Goal: Communication & Community: Answer question/provide support

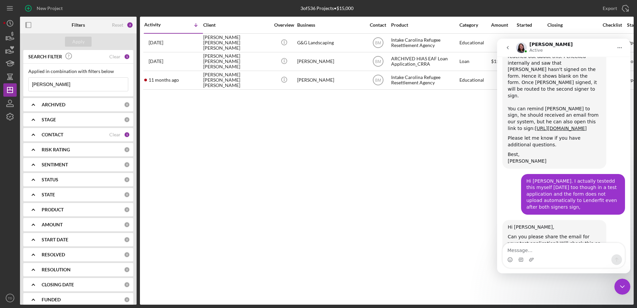
scroll to position [412, 0]
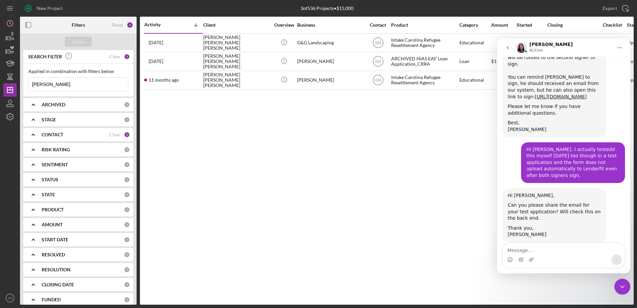
click at [40, 85] on input "[PERSON_NAME]" at bounding box center [78, 84] width 99 height 13
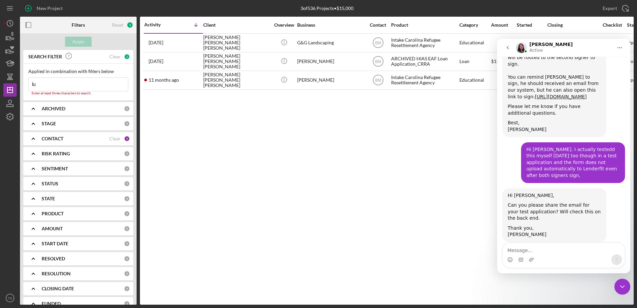
type input "l"
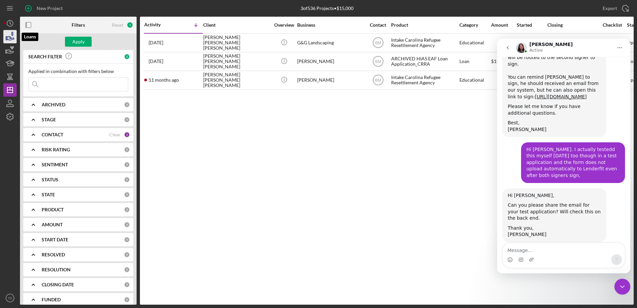
click at [11, 36] on icon "button" at bounding box center [10, 36] width 17 height 17
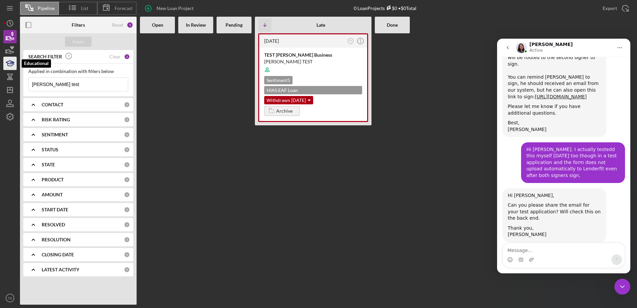
click at [10, 68] on icon "button" at bounding box center [10, 63] width 17 height 17
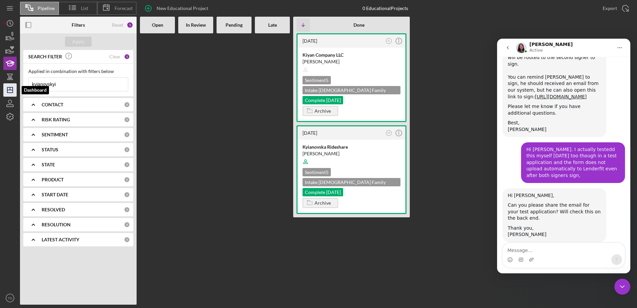
click at [10, 96] on icon "Icon/Dashboard" at bounding box center [10, 90] width 17 height 17
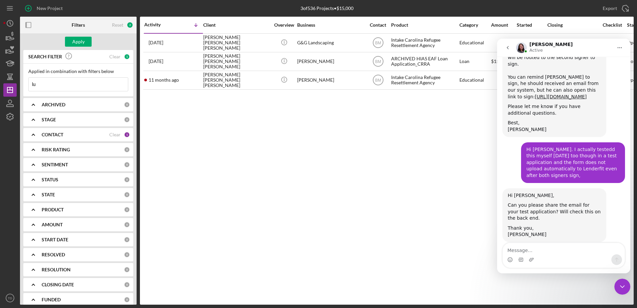
type input "l"
click at [114, 136] on div "Clear" at bounding box center [114, 134] width 11 height 5
click at [47, 135] on b "CONTACT" at bounding box center [53, 134] width 22 height 5
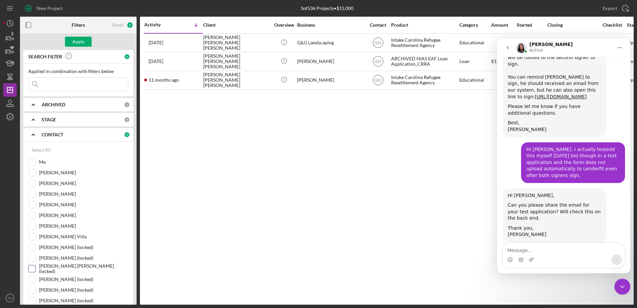
click at [33, 270] on input "[PERSON_NAME] [PERSON_NAME] (locked)" at bounding box center [32, 268] width 7 height 7
checkbox input "true"
click at [34, 165] on input "Me" at bounding box center [32, 162] width 7 height 7
checkbox input "true"
click at [510, 50] on icon "go back" at bounding box center [507, 47] width 5 height 5
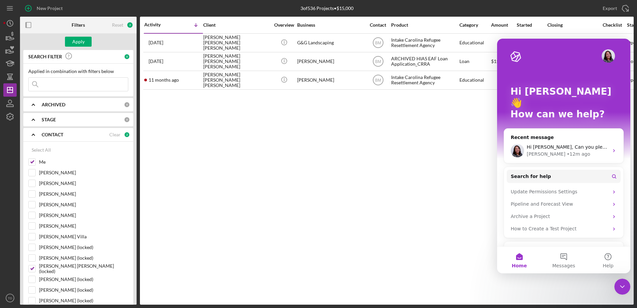
click at [622, 286] on icon "Close Intercom Messenger" at bounding box center [622, 287] width 8 height 8
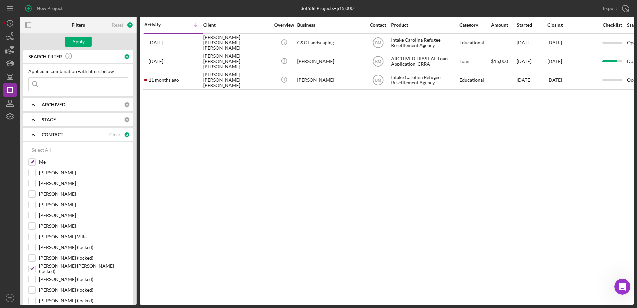
click at [49, 86] on input at bounding box center [78, 84] width 99 height 13
type input "[PERSON_NAME]"
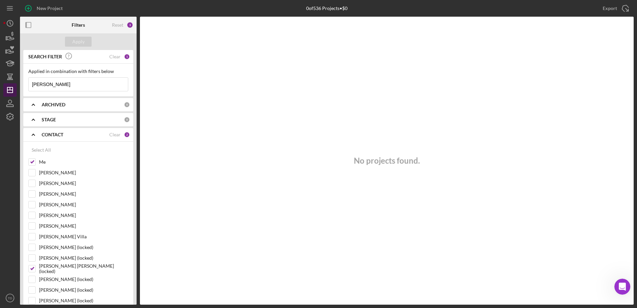
drag, startPoint x: 58, startPoint y: 88, endPoint x: 16, endPoint y: 87, distance: 42.0
click at [16, 87] on div "New Project 0 of 536 Projects • $0 [PERSON_NAME] Export Icon/Export Filters Res…" at bounding box center [318, 152] width 630 height 305
type input "yoelly"
click at [111, 58] on div "Clear" at bounding box center [114, 56] width 11 height 5
click at [88, 81] on input at bounding box center [78, 84] width 99 height 13
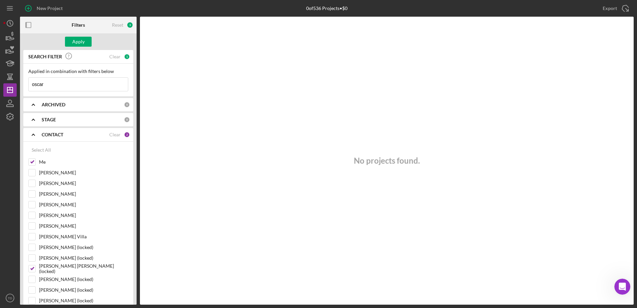
click at [87, 36] on div "Apply" at bounding box center [78, 41] width 117 height 17
click at [82, 40] on div "Apply" at bounding box center [78, 42] width 12 height 10
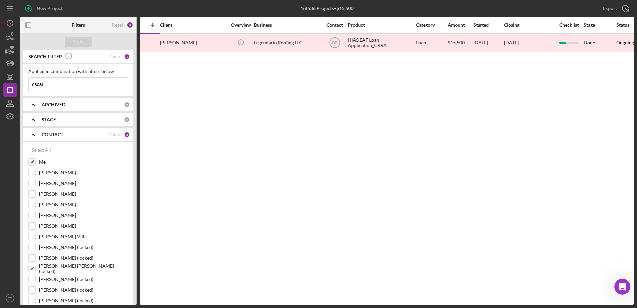
scroll to position [0, 53]
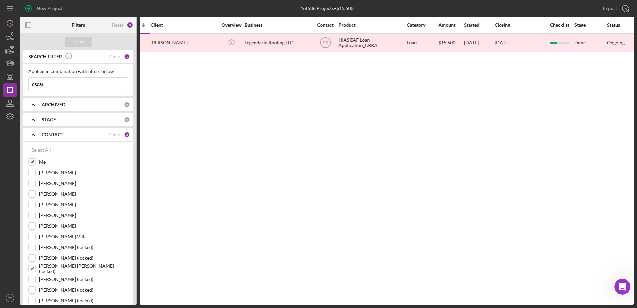
click at [73, 82] on input "oscar" at bounding box center [78, 84] width 99 height 13
type input "[PERSON_NAME]"
click at [44, 146] on div "Select All" at bounding box center [41, 149] width 19 height 13
checkbox input "true"
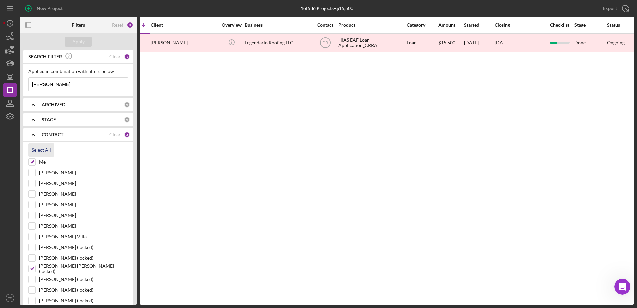
checkbox input "true"
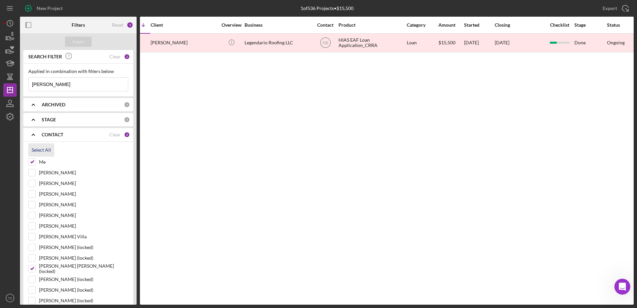
checkbox input "true"
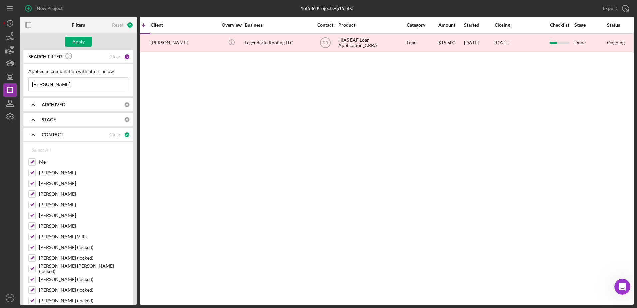
click at [164, 131] on div "Activity Icon/Table Sort Arrow Client Overview Business Contact Product Categor…" at bounding box center [387, 161] width 494 height 288
click at [83, 43] on div "Apply" at bounding box center [78, 42] width 12 height 10
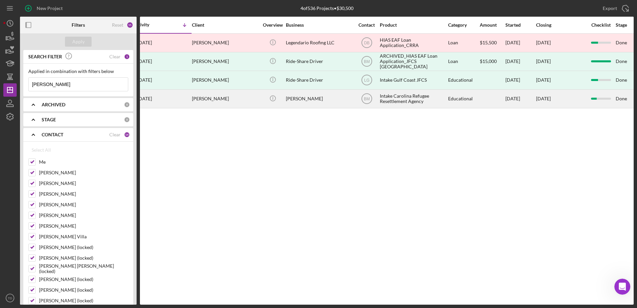
scroll to position [0, 0]
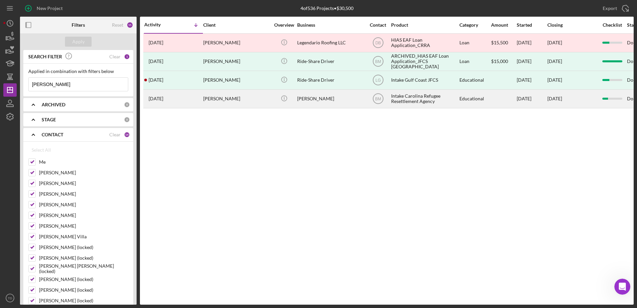
click at [204, 103] on div "[PERSON_NAME]" at bounding box center [236, 99] width 67 height 18
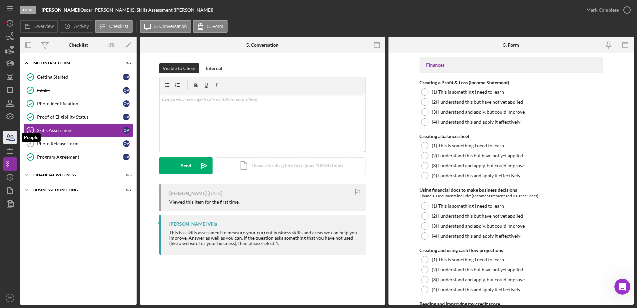
click at [10, 133] on icon "button" at bounding box center [10, 137] width 17 height 17
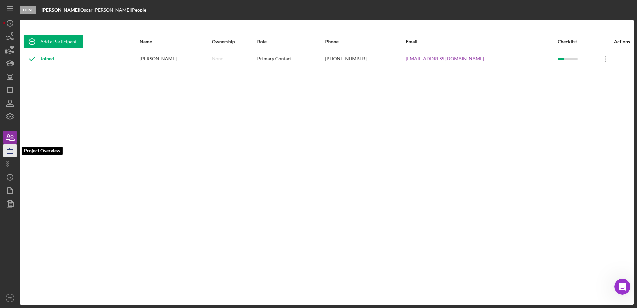
click at [11, 148] on icon "button" at bounding box center [10, 150] width 17 height 17
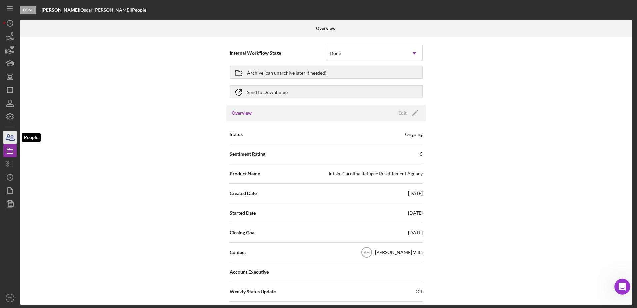
click at [5, 134] on icon "button" at bounding box center [10, 137] width 17 height 17
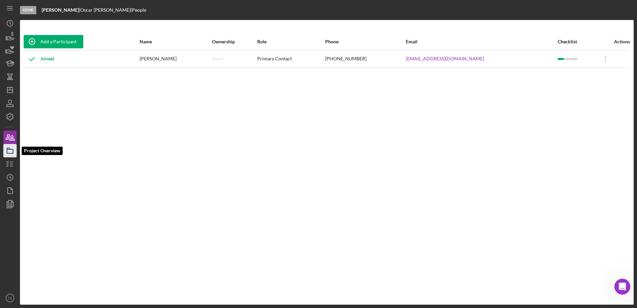
click at [6, 153] on icon "button" at bounding box center [10, 150] width 17 height 17
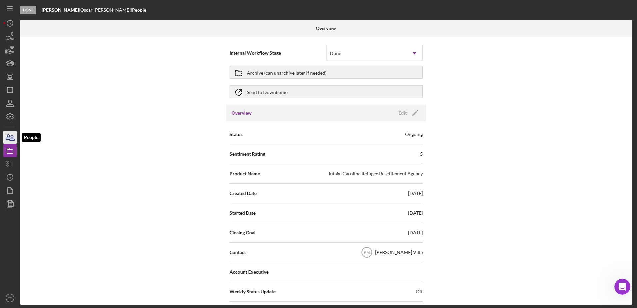
click at [15, 137] on icon "button" at bounding box center [10, 137] width 17 height 17
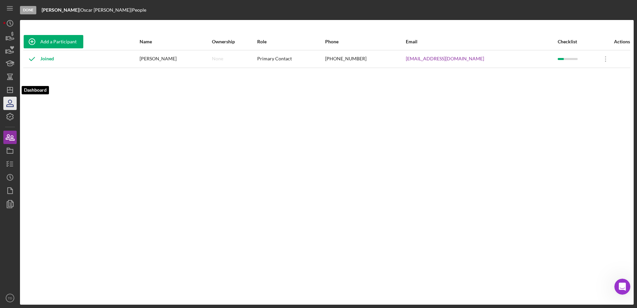
click at [13, 98] on icon "button" at bounding box center [10, 103] width 17 height 17
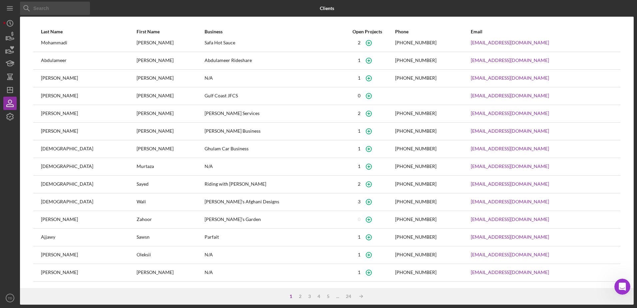
scroll to position [24, 0]
click at [47, 12] on input at bounding box center [55, 8] width 70 height 13
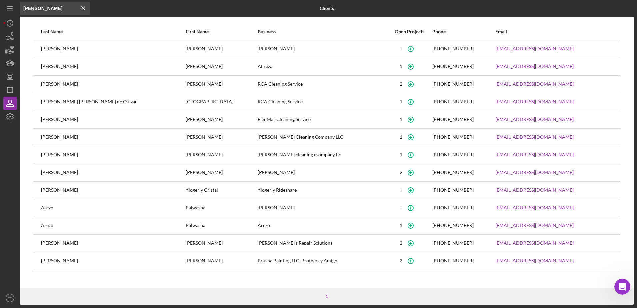
scroll to position [0, 0]
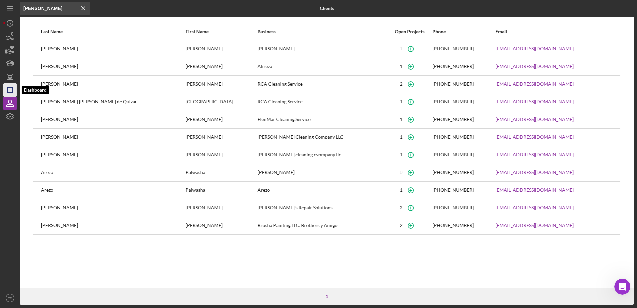
type input "[PERSON_NAME]"
click at [13, 88] on polygon "button" at bounding box center [9, 89] width 5 height 5
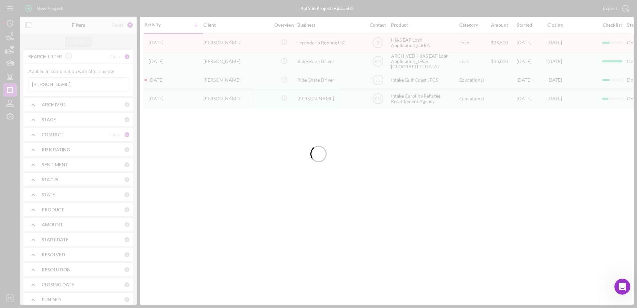
click at [79, 87] on div at bounding box center [318, 154] width 637 height 308
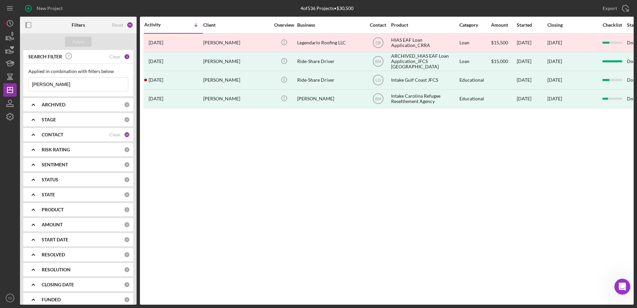
drag, startPoint x: 70, startPoint y: 85, endPoint x: -18, endPoint y: 87, distance: 88.7
click at [0, 87] on html "New Project 4 of 536 Projects • $30,500 [PERSON_NAME] Export Icon/Export Filter…" at bounding box center [318, 154] width 637 height 308
click at [79, 43] on div "Apply" at bounding box center [78, 42] width 12 height 10
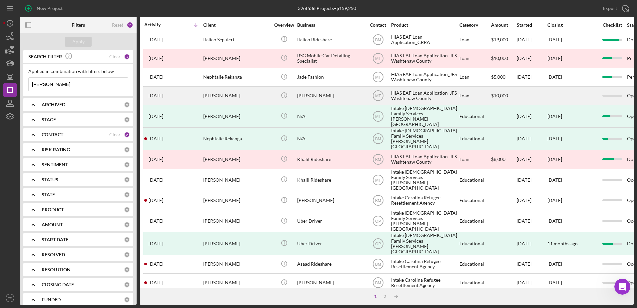
scroll to position [119, 0]
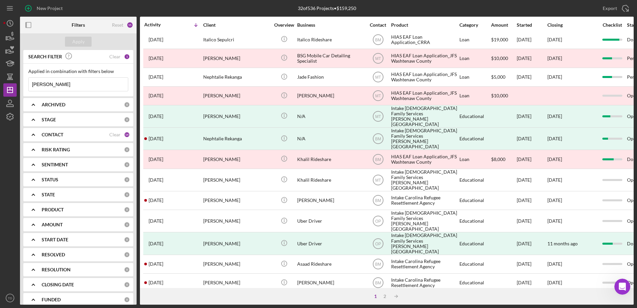
click at [97, 82] on input "[PERSON_NAME]" at bounding box center [78, 84] width 99 height 13
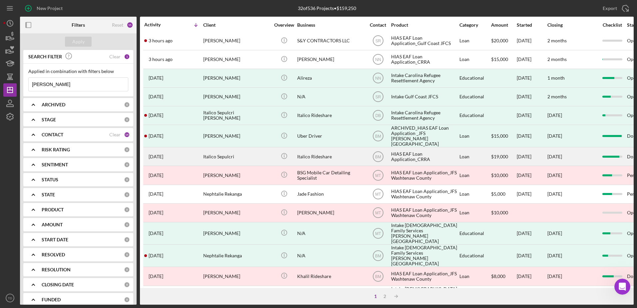
scroll to position [0, 0]
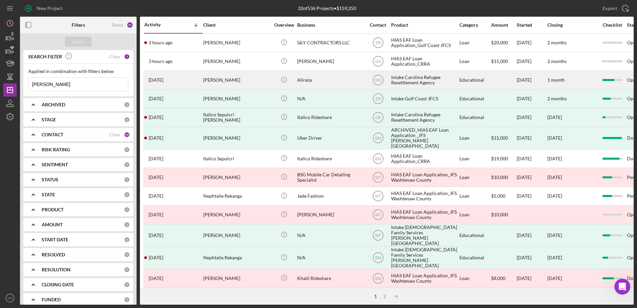
type input "[PERSON_NAME]"
click at [210, 77] on div "[PERSON_NAME]" at bounding box center [236, 80] width 67 height 18
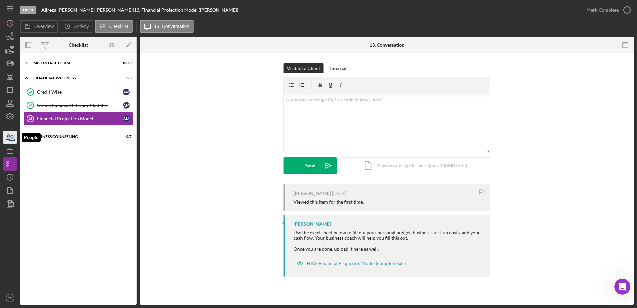
click at [11, 138] on icon "button" at bounding box center [12, 138] width 5 height 5
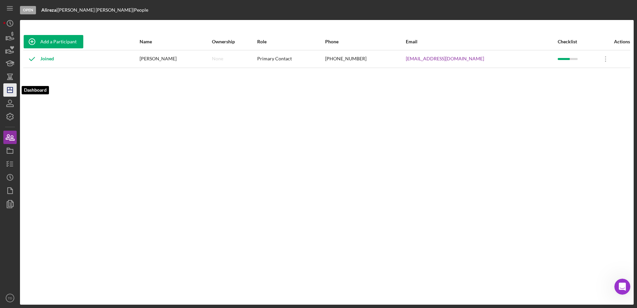
click at [11, 90] on line "button" at bounding box center [9, 90] width 5 height 0
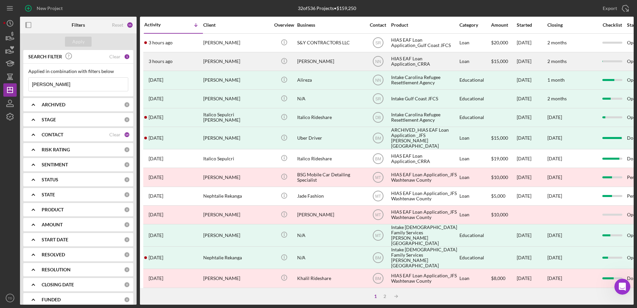
click at [209, 56] on div "[PERSON_NAME]" at bounding box center [236, 62] width 67 height 18
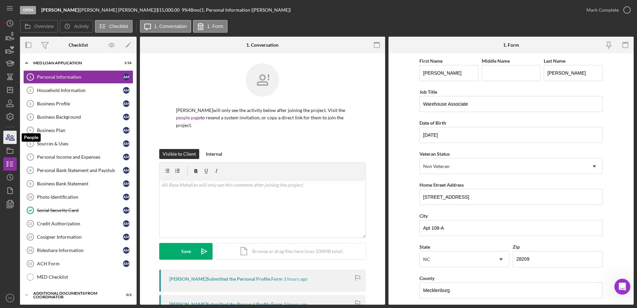
click at [12, 142] on icon "button" at bounding box center [10, 137] width 17 height 17
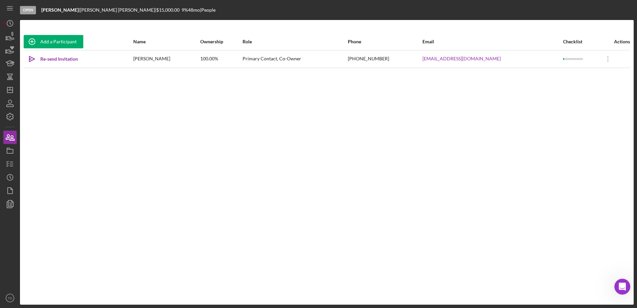
click at [161, 60] on div "[PERSON_NAME]" at bounding box center [166, 59] width 66 height 17
click at [606, 62] on icon "Icon/Overflow" at bounding box center [608, 59] width 17 height 17
click at [264, 169] on div "Add a Participant Name Ownership Role Phone Email Checklist Actions Icon/icon-i…" at bounding box center [327, 162] width 614 height 258
click at [11, 91] on icon "Icon/Dashboard" at bounding box center [10, 90] width 17 height 17
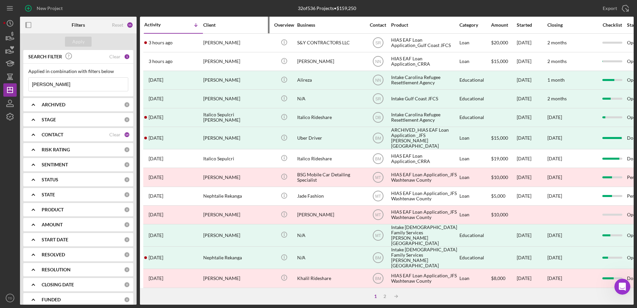
click at [206, 28] on div "Client" at bounding box center [236, 25] width 67 height 16
click at [200, 23] on icon "Icon/Table Sort Arrow" at bounding box center [195, 24] width 13 height 13
click at [214, 25] on div "Client" at bounding box center [236, 24] width 67 height 5
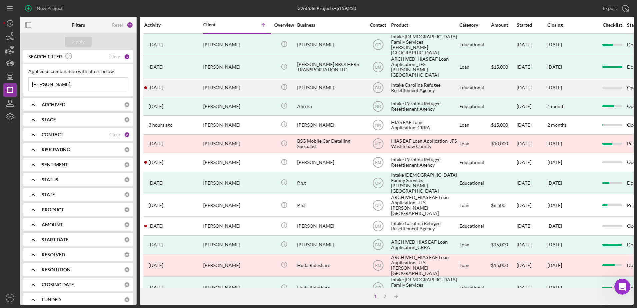
click at [237, 84] on div "[PERSON_NAME]" at bounding box center [236, 88] width 67 height 18
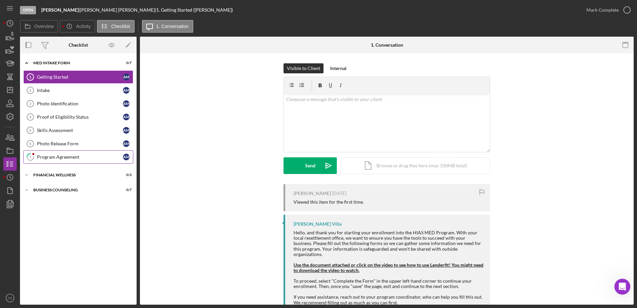
click at [77, 161] on link "7 Program Agreement A M" at bounding box center [78, 156] width 110 height 13
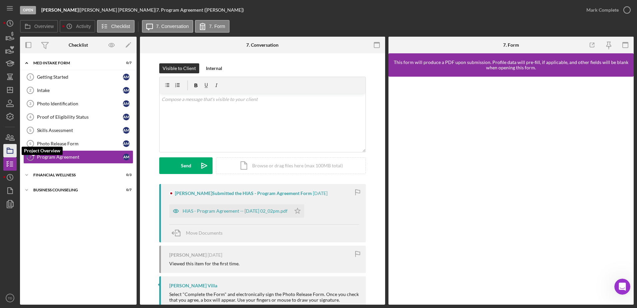
click at [8, 147] on icon "button" at bounding box center [10, 150] width 17 height 17
click at [13, 137] on icon "button" at bounding box center [12, 138] width 5 height 5
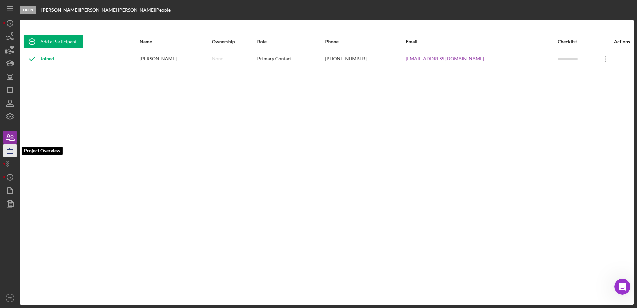
click at [12, 152] on icon "button" at bounding box center [10, 150] width 17 height 17
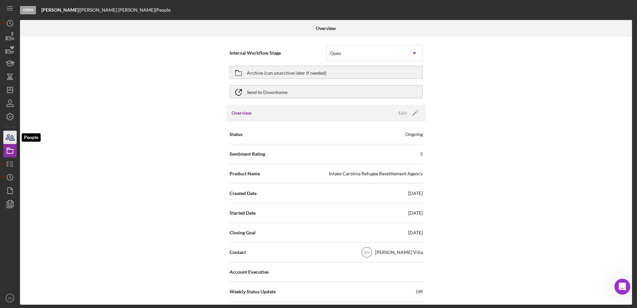
click at [10, 132] on icon "button" at bounding box center [10, 137] width 17 height 17
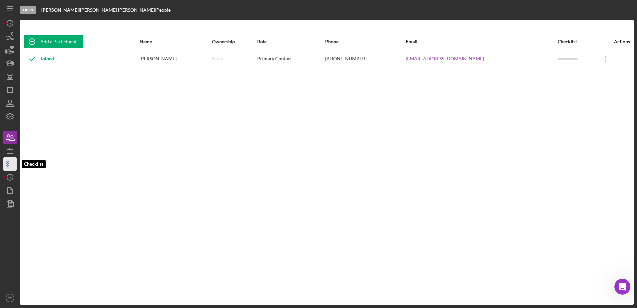
click at [12, 159] on icon "button" at bounding box center [10, 164] width 17 height 17
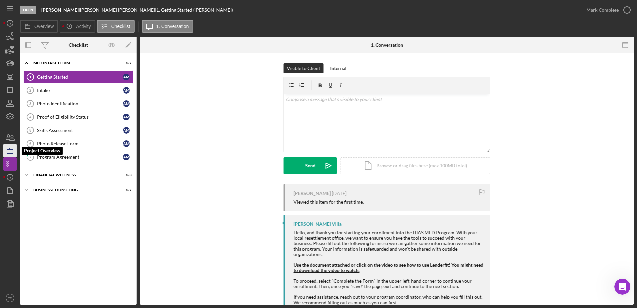
click at [11, 152] on icon "button" at bounding box center [10, 150] width 17 height 17
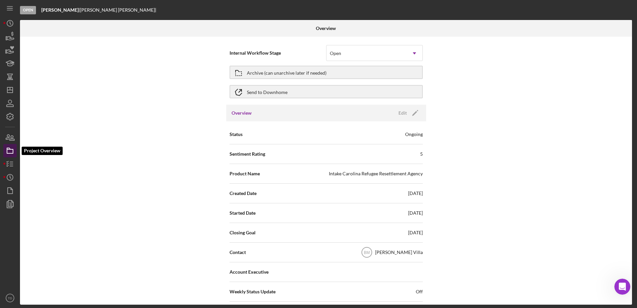
click at [10, 147] on icon "button" at bounding box center [10, 150] width 17 height 17
click at [11, 138] on icon "button" at bounding box center [10, 137] width 17 height 17
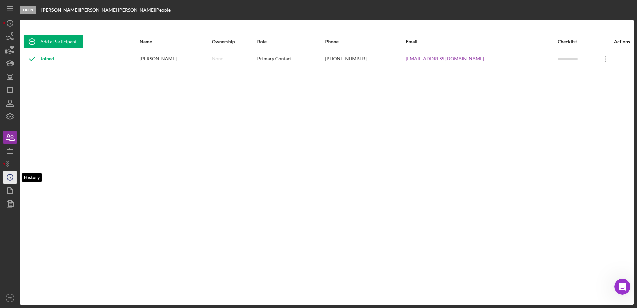
click at [14, 179] on icon "Icon/History" at bounding box center [10, 177] width 17 height 17
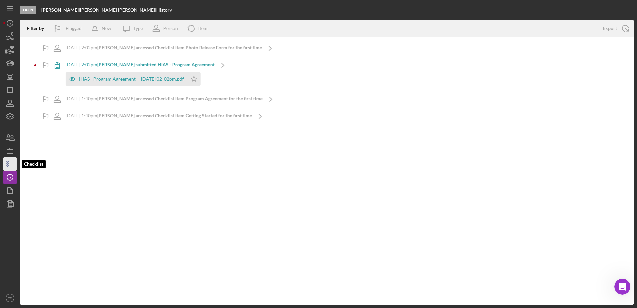
click at [15, 164] on icon "button" at bounding box center [10, 164] width 17 height 17
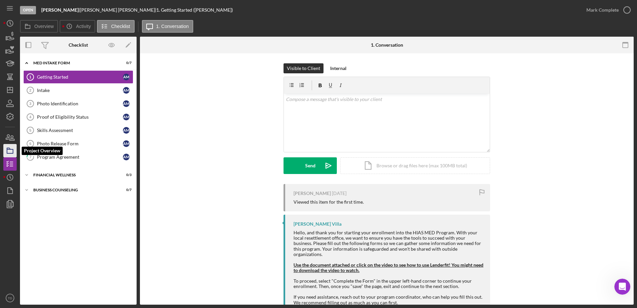
click at [11, 151] on icon "button" at bounding box center [10, 150] width 17 height 17
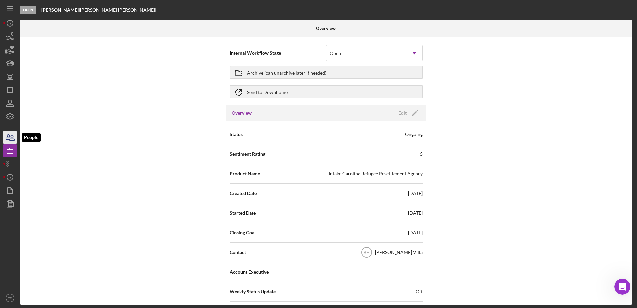
click at [10, 134] on icon "button" at bounding box center [10, 137] width 17 height 17
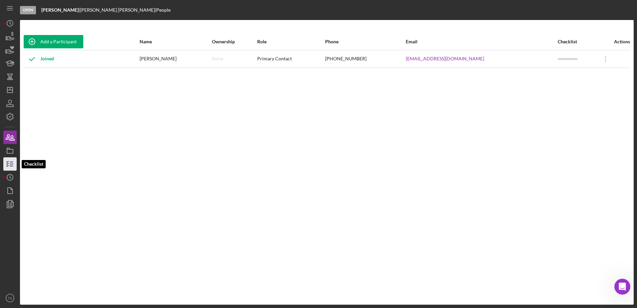
click at [11, 159] on icon "button" at bounding box center [10, 164] width 17 height 17
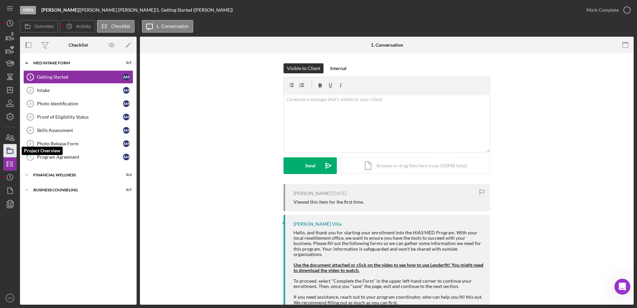
click at [12, 150] on rect "button" at bounding box center [10, 151] width 6 height 4
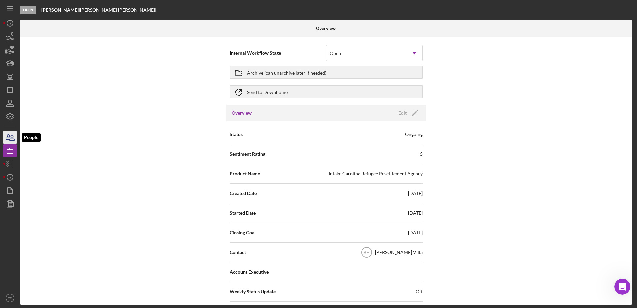
click at [13, 138] on icon "button" at bounding box center [10, 137] width 17 height 17
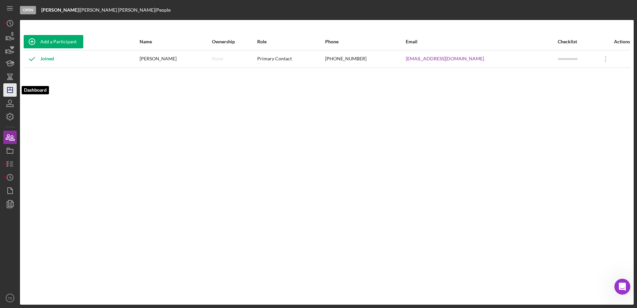
click at [14, 91] on icon "Icon/Dashboard" at bounding box center [10, 90] width 17 height 17
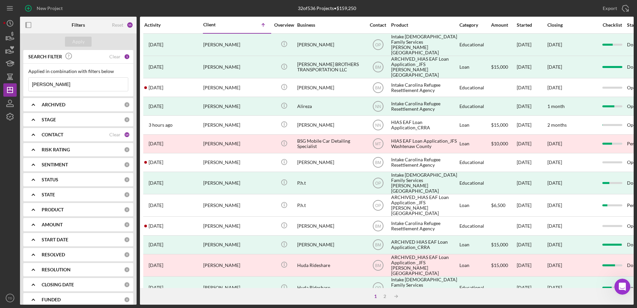
drag, startPoint x: 72, startPoint y: 83, endPoint x: 24, endPoint y: 88, distance: 47.9
click at [24, 88] on div "Applied in combination with filters below [PERSON_NAME] Icon/Menu Close" at bounding box center [78, 80] width 110 height 33
paste input "[PERSON_NAME]"
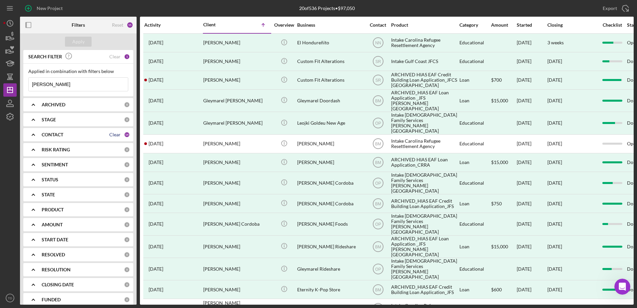
click at [110, 134] on div "Clear" at bounding box center [114, 134] width 11 height 5
click at [79, 41] on div "Apply" at bounding box center [78, 42] width 12 height 10
drag, startPoint x: 71, startPoint y: 87, endPoint x: -52, endPoint y: 73, distance: 123.4
click at [0, 73] on html "New Project 20 of 536 Projects • $97,050 [PERSON_NAME] Export Icon/Export Filte…" at bounding box center [318, 154] width 637 height 308
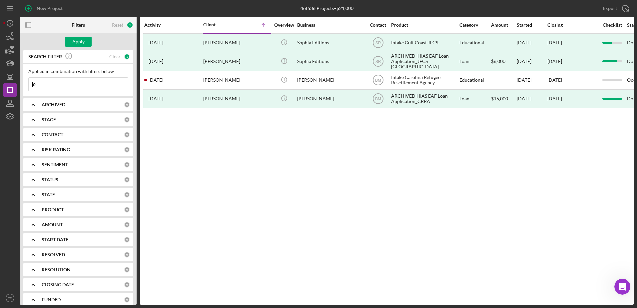
type input "j"
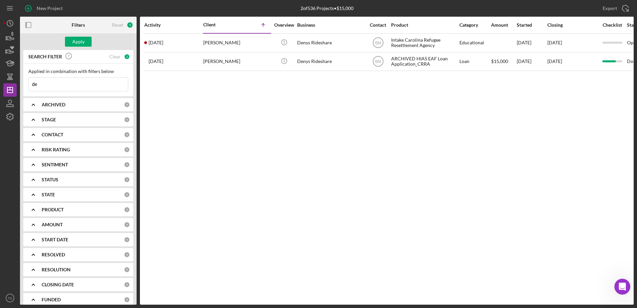
type input "d"
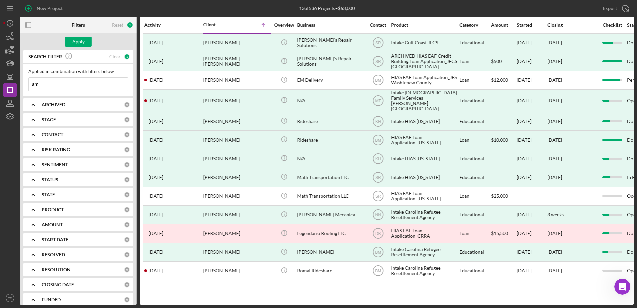
type input "a"
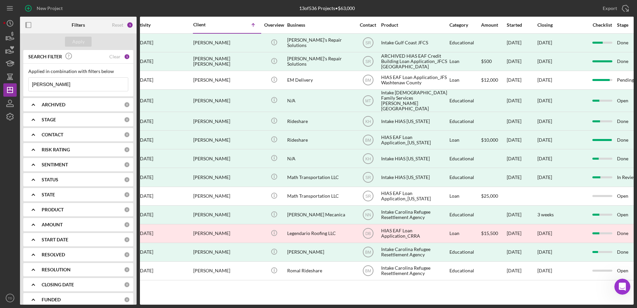
scroll to position [0, 9]
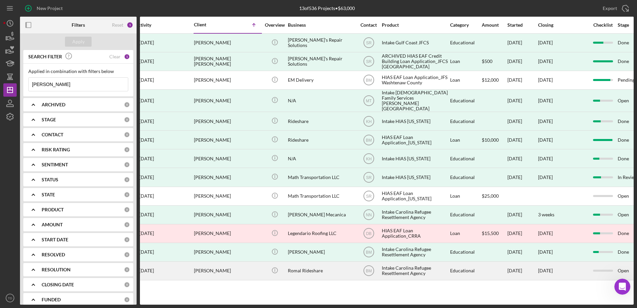
type input "[PERSON_NAME]"
click at [187, 270] on div "[DATE] [PERSON_NAME]" at bounding box center [164, 271] width 58 height 18
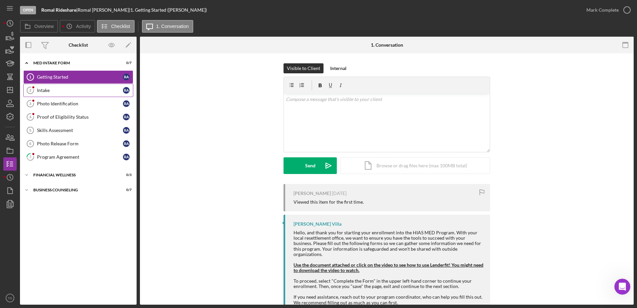
click at [77, 93] on link "Intake 2 Intake R A" at bounding box center [78, 90] width 110 height 13
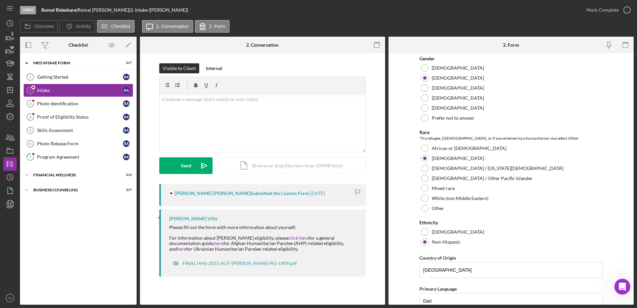
scroll to position [740, 0]
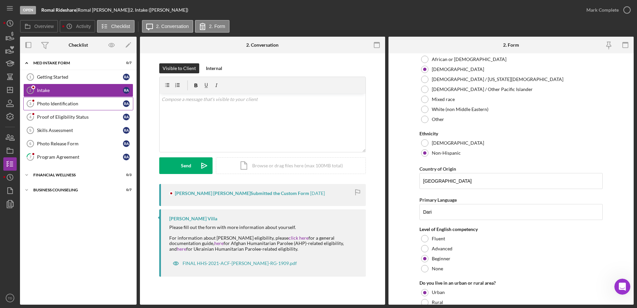
click at [77, 101] on div "Photo Identification" at bounding box center [80, 103] width 86 height 5
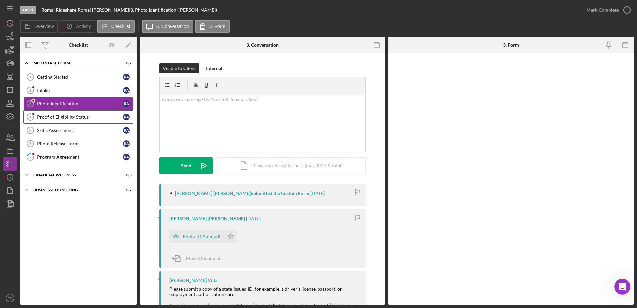
click at [77, 122] on link "Proof of Eligibility Status 4 Proof of Eligibility Status R A" at bounding box center [78, 116] width 110 height 13
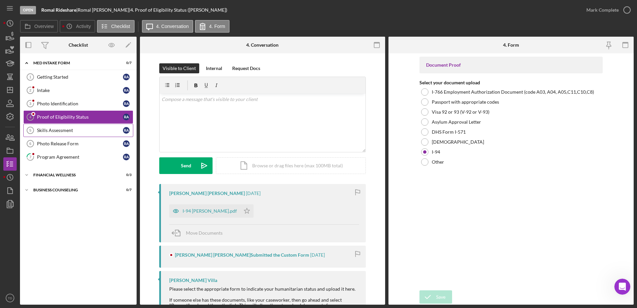
click at [73, 133] on div "Skills Assessment" at bounding box center [80, 130] width 86 height 5
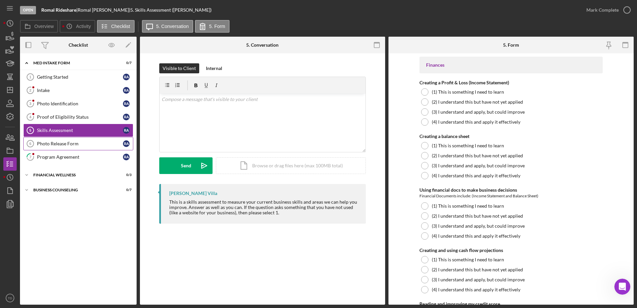
click at [73, 143] on div "Photo Release Form" at bounding box center [80, 143] width 86 height 5
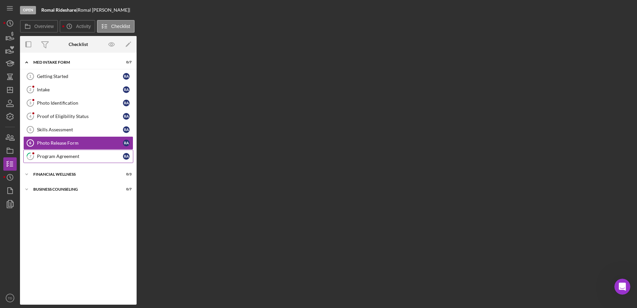
click at [72, 158] on div "Program Agreement" at bounding box center [80, 156] width 86 height 5
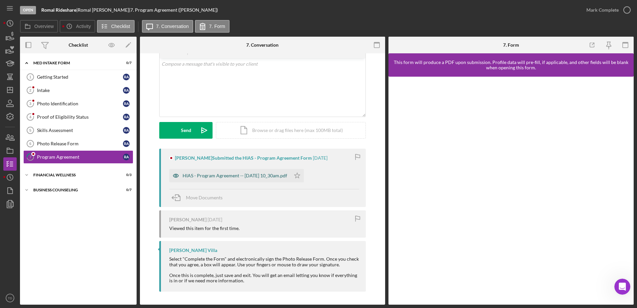
scroll to position [35, 0]
click at [8, 139] on icon "button" at bounding box center [8, 137] width 4 height 5
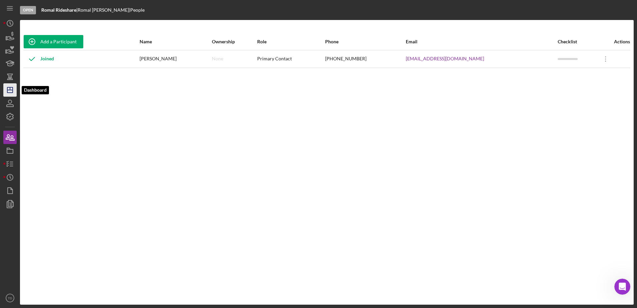
click at [11, 83] on icon "Icon/Dashboard" at bounding box center [10, 90] width 17 height 17
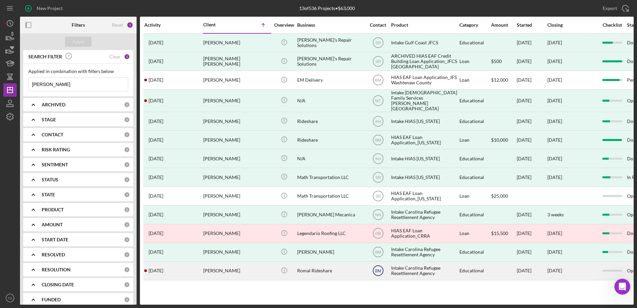
click at [379, 45] on text "BM" at bounding box center [378, 43] width 6 height 5
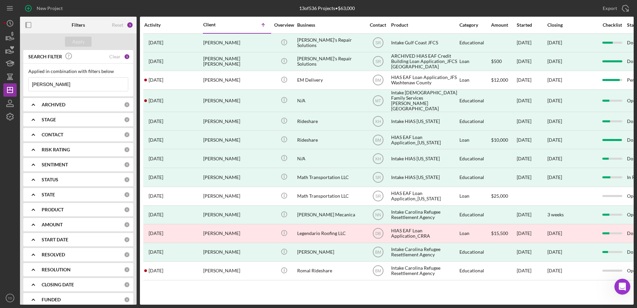
scroll to position [0, 1]
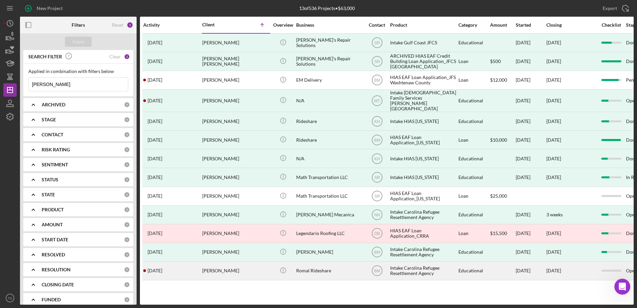
click at [323, 270] on div "Romal Rideshare" at bounding box center [329, 271] width 67 height 18
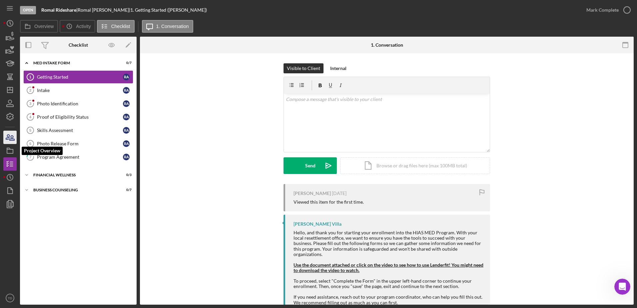
click at [9, 139] on icon "button" at bounding box center [10, 137] width 17 height 17
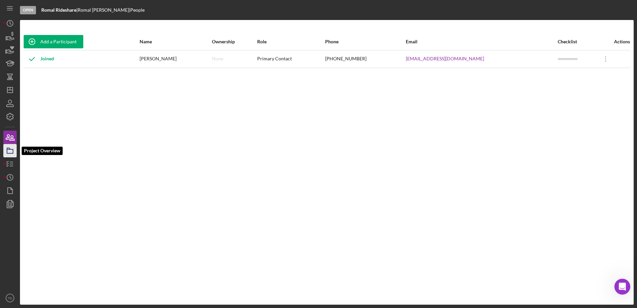
click at [8, 150] on icon "button" at bounding box center [10, 150] width 17 height 17
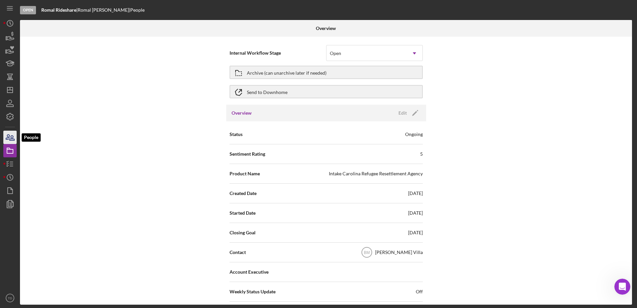
click at [6, 137] on icon "button" at bounding box center [10, 137] width 17 height 17
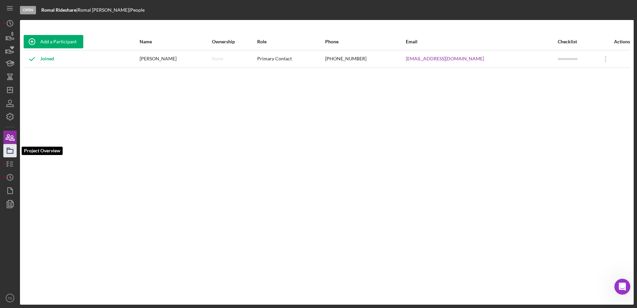
click at [8, 146] on icon "button" at bounding box center [10, 150] width 17 height 17
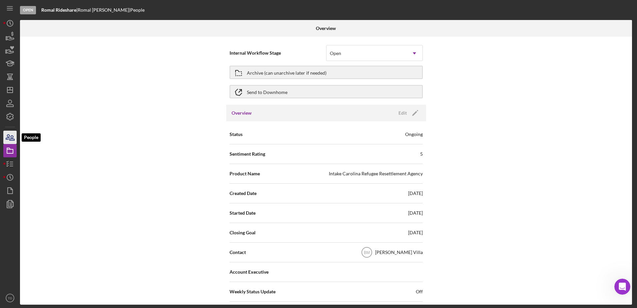
click at [8, 136] on icon "button" at bounding box center [10, 137] width 17 height 17
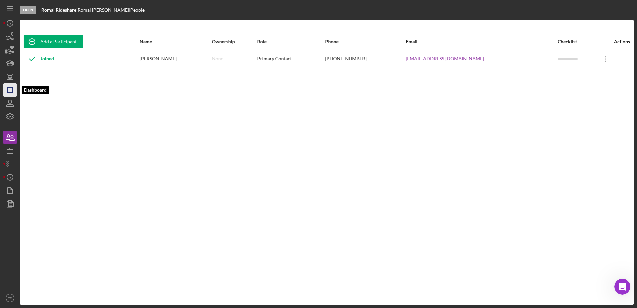
click at [8, 88] on polygon "button" at bounding box center [9, 89] width 5 height 5
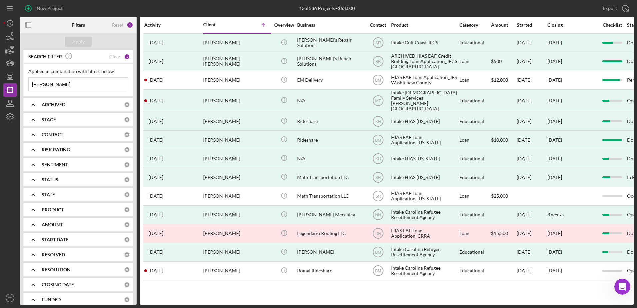
drag, startPoint x: 67, startPoint y: 84, endPoint x: 64, endPoint y: 82, distance: 3.4
drag, startPoint x: 64, startPoint y: 82, endPoint x: 19, endPoint y: 79, distance: 44.5
click at [19, 79] on div "New Project 13 of 536 Projects • $63,000 [PERSON_NAME] Export Icon/Export Filte…" at bounding box center [318, 152] width 630 height 305
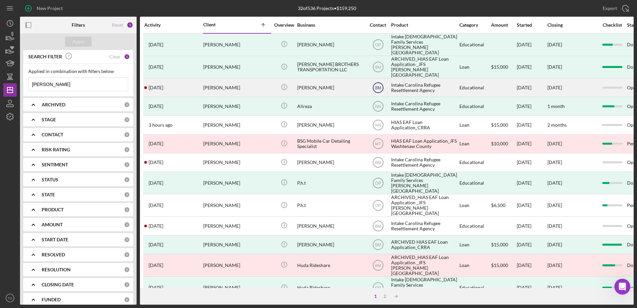
type input "[PERSON_NAME]"
click at [375, 47] on text "BM" at bounding box center [378, 44] width 6 height 5
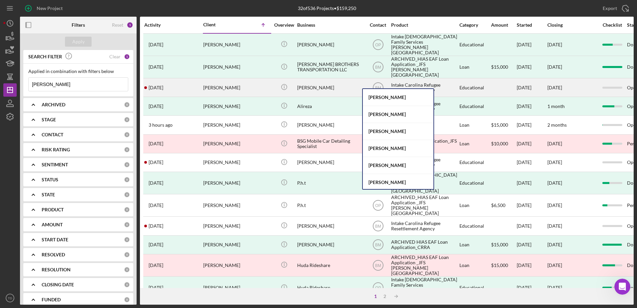
click at [523, 79] on div "[DATE]" at bounding box center [532, 88] width 30 height 18
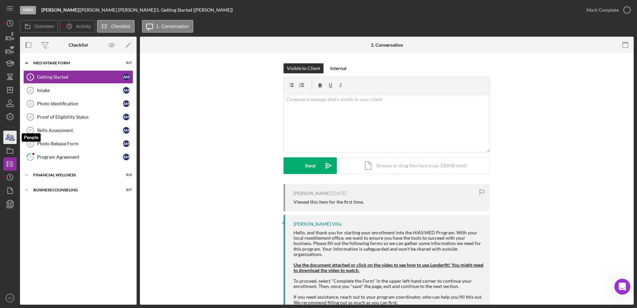
click at [11, 139] on icon "button" at bounding box center [12, 138] width 5 height 5
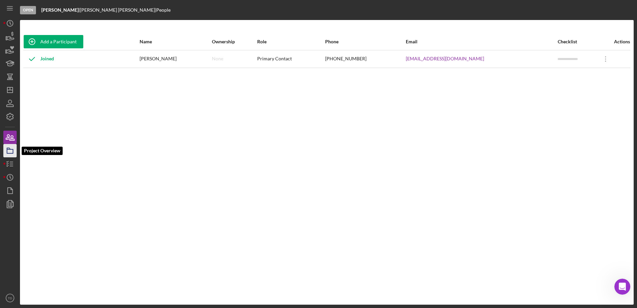
click at [9, 151] on icon "button" at bounding box center [10, 150] width 17 height 17
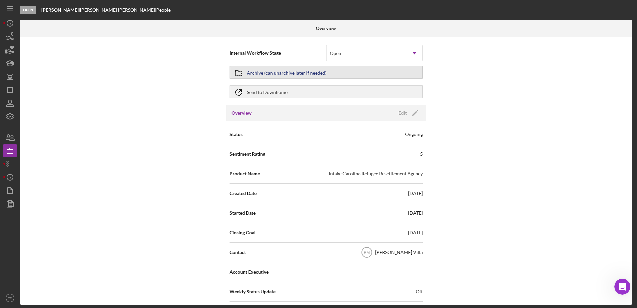
click at [239, 71] on icon "button" at bounding box center [238, 73] width 17 height 17
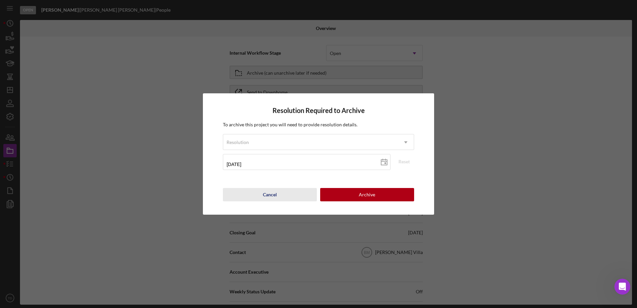
click at [291, 192] on button "Cancel" at bounding box center [270, 194] width 94 height 13
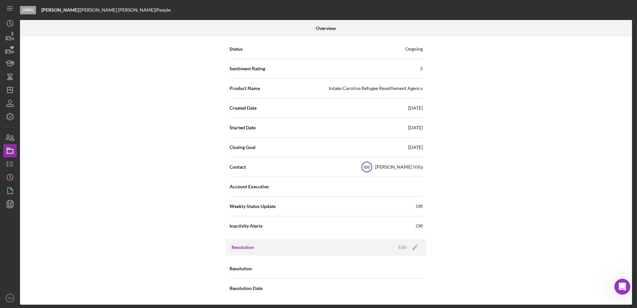
scroll to position [85, 0]
click at [407, 247] on icon "Icon/Edit" at bounding box center [415, 247] width 17 height 17
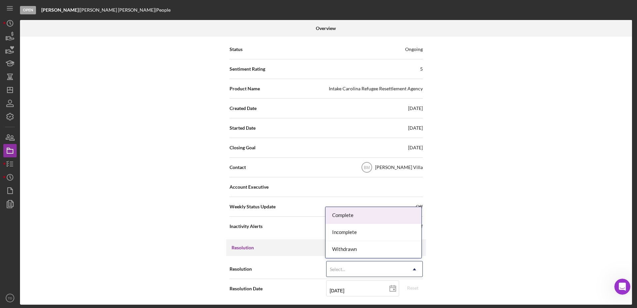
click at [383, 264] on div "Select..." at bounding box center [367, 269] width 80 height 15
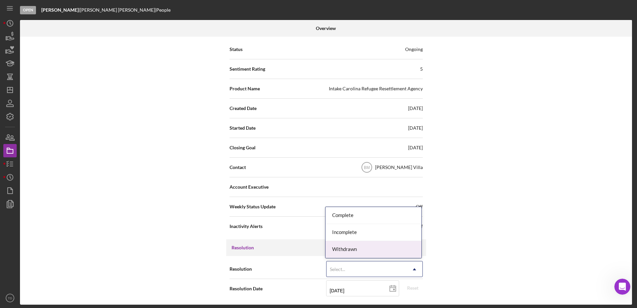
click at [352, 246] on div "Withdrawn" at bounding box center [374, 249] width 96 height 17
click at [362, 265] on div "Withdrawn" at bounding box center [367, 269] width 80 height 15
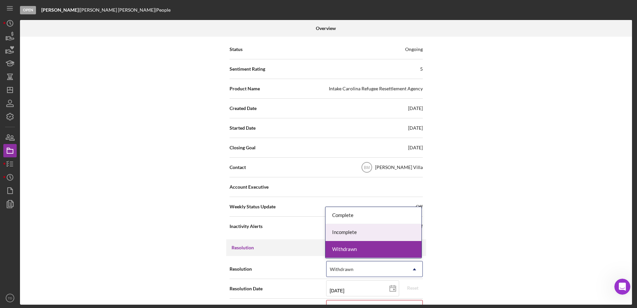
click at [346, 233] on div "Incomplete" at bounding box center [374, 232] width 96 height 17
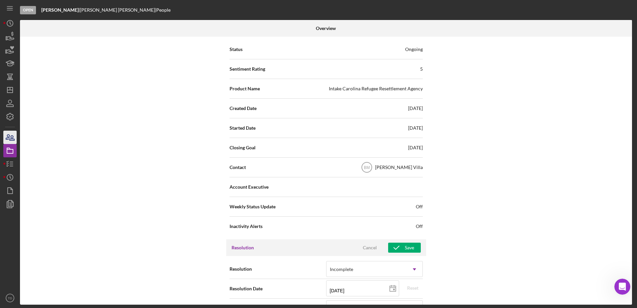
click at [13, 136] on icon "button" at bounding box center [12, 138] width 5 height 5
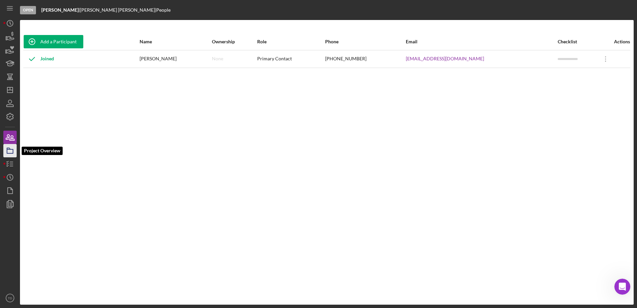
click at [10, 149] on polygon "button" at bounding box center [8, 148] width 3 height 1
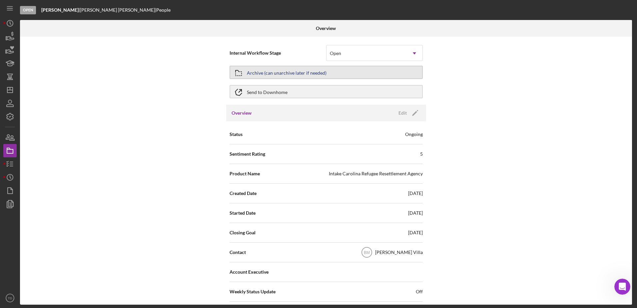
click at [260, 69] on div "Archive (can unarchive later if needed)" at bounding box center [287, 72] width 80 height 12
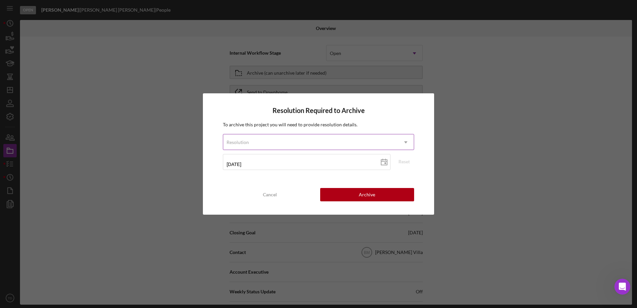
click at [389, 140] on div "Resolution" at bounding box center [310, 142] width 175 height 15
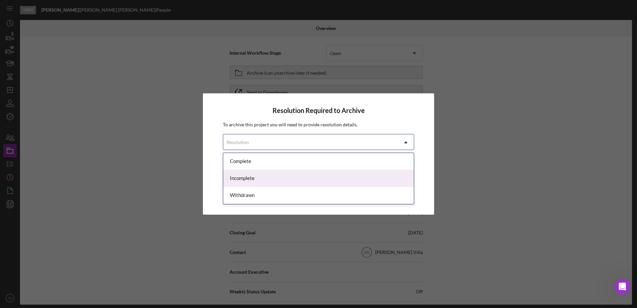
click at [343, 177] on div "Incomplete" at bounding box center [318, 178] width 191 height 17
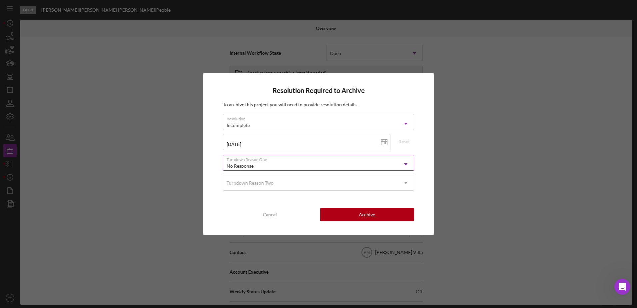
click at [302, 166] on div "No Response" at bounding box center [310, 165] width 175 height 15
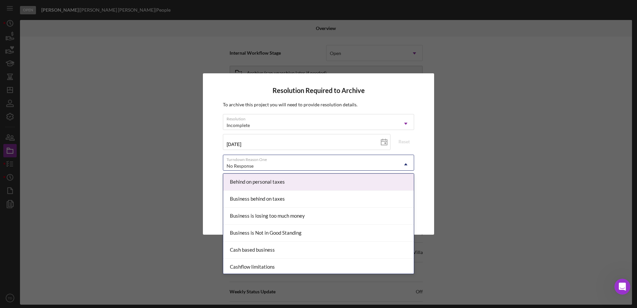
click at [429, 207] on div "Resolution Required to Archive To archive this project you will need to provide…" at bounding box center [318, 153] width 231 height 161
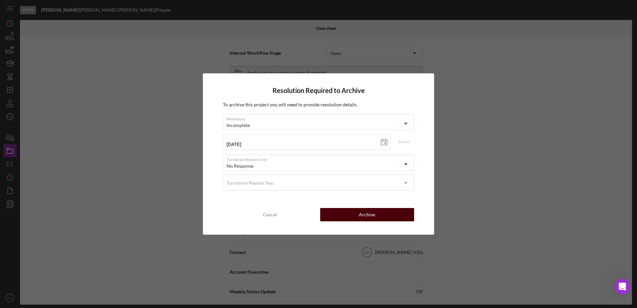
click at [365, 210] on div "Archive" at bounding box center [367, 214] width 16 height 13
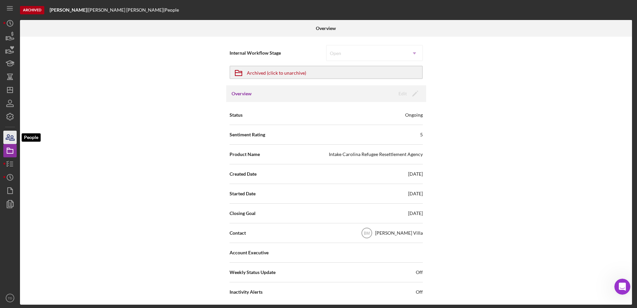
click at [12, 141] on icon "button" at bounding box center [10, 137] width 17 height 17
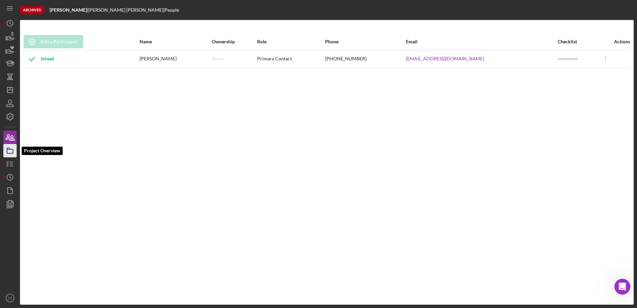
click at [11, 151] on icon "button" at bounding box center [10, 150] width 17 height 17
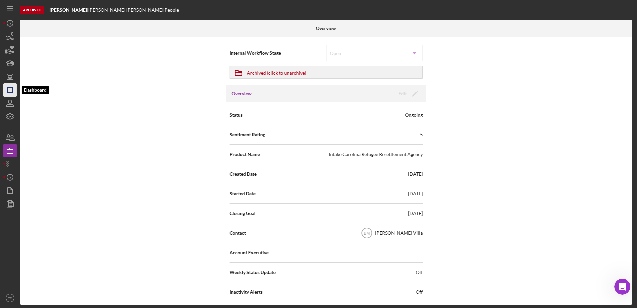
click at [9, 90] on line "button" at bounding box center [9, 90] width 5 height 0
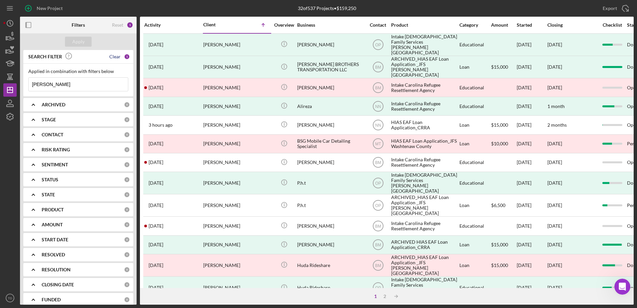
click at [114, 57] on div "Clear" at bounding box center [114, 56] width 11 height 5
click at [89, 82] on input at bounding box center [78, 84] width 99 height 13
type input "[PERSON_NAME]"
click at [75, 38] on div "Apply" at bounding box center [78, 42] width 12 height 10
click at [211, 25] on div "Client" at bounding box center [219, 24] width 33 height 5
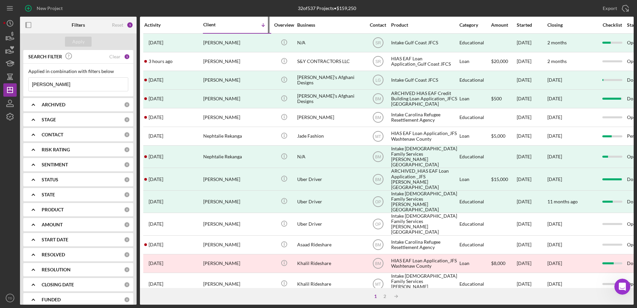
click at [211, 25] on div "Client" at bounding box center [219, 24] width 33 height 5
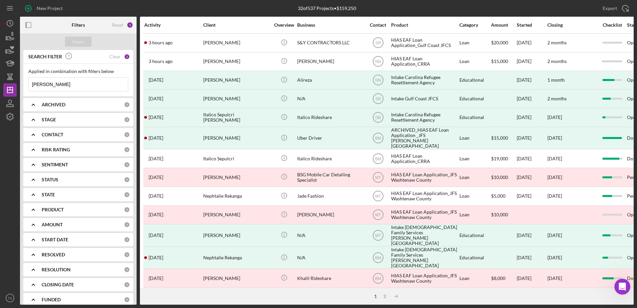
click at [95, 106] on div "ARCHIVED" at bounding box center [83, 104] width 82 height 5
click at [32, 140] on input "Archived" at bounding box center [32, 142] width 7 height 7
checkbox input "true"
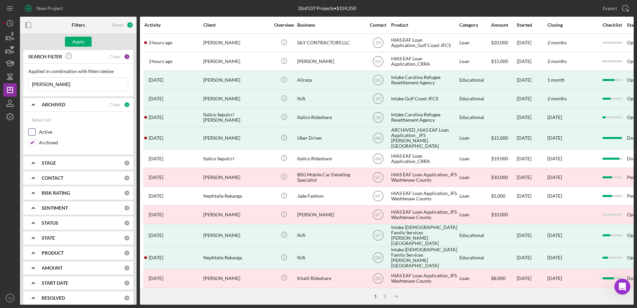
click at [32, 133] on input "Active" at bounding box center [32, 132] width 7 height 7
click at [77, 42] on div "Apply" at bounding box center [78, 42] width 12 height 10
click at [33, 127] on div "Select All Active Archived" at bounding box center [78, 131] width 100 height 36
click at [33, 131] on input "Active" at bounding box center [32, 132] width 7 height 7
checkbox input "false"
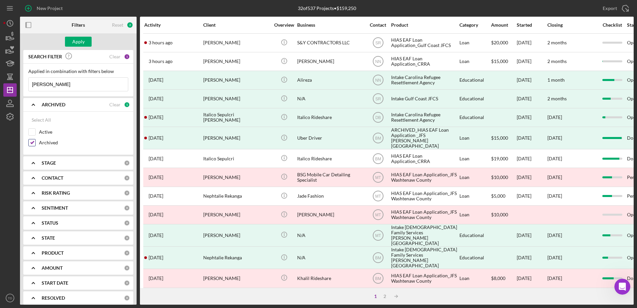
click at [33, 146] on input "Archived" at bounding box center [32, 142] width 7 height 7
checkbox input "false"
click at [79, 84] on input "[PERSON_NAME]" at bounding box center [78, 84] width 99 height 13
drag, startPoint x: 79, startPoint y: 84, endPoint x: -94, endPoint y: 70, distance: 173.1
click at [0, 70] on html "New Project 32 of 537 Projects • $159,250 [PERSON_NAME] Export Icon/Export Filt…" at bounding box center [318, 154] width 637 height 308
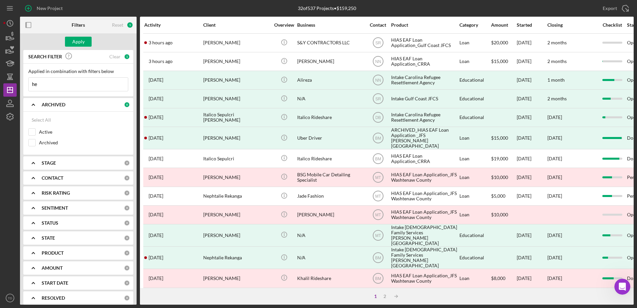
type input "h"
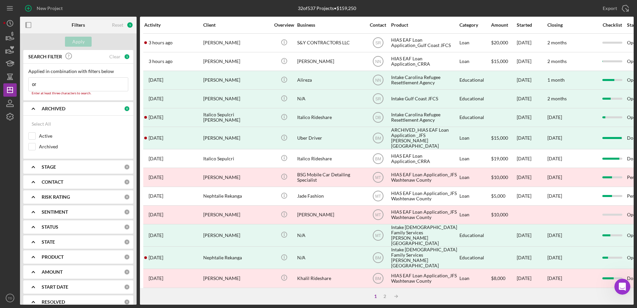
type input "o"
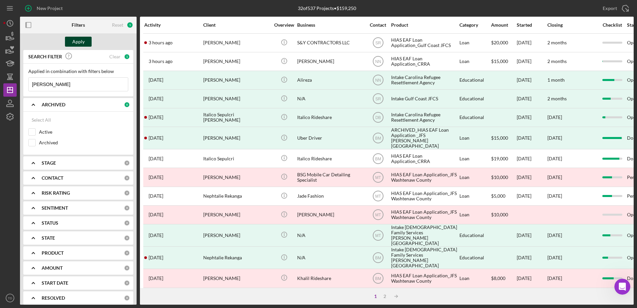
click at [73, 39] on div "Apply" at bounding box center [78, 42] width 12 height 10
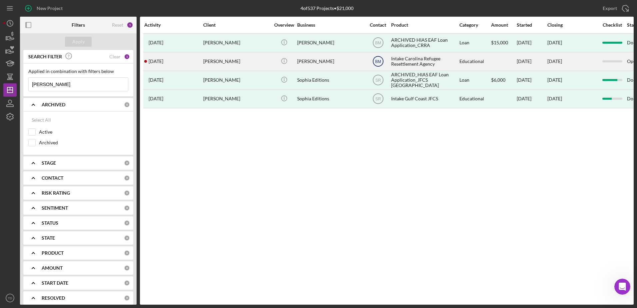
click at [380, 45] on text "BM" at bounding box center [378, 43] width 6 height 5
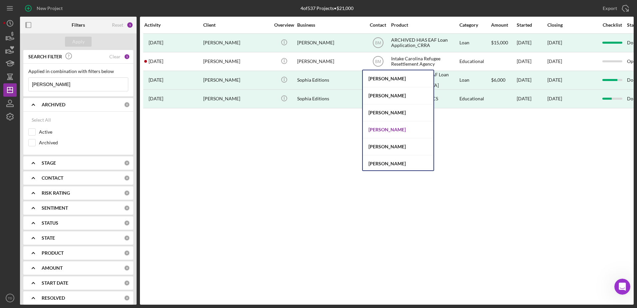
click at [389, 125] on div "[PERSON_NAME]" at bounding box center [398, 129] width 71 height 17
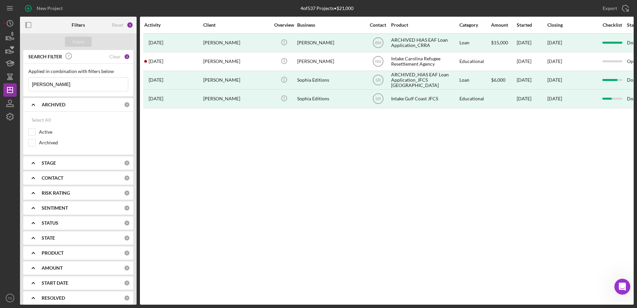
click at [65, 84] on input "[PERSON_NAME]" at bounding box center [78, 84] width 99 height 13
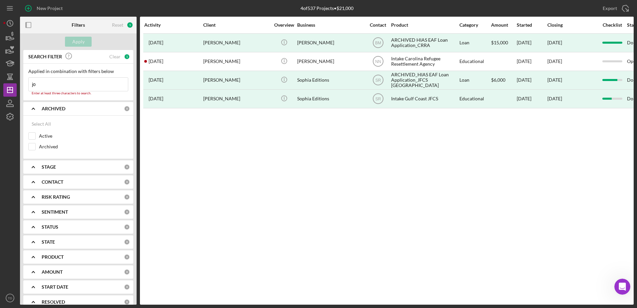
type input "j"
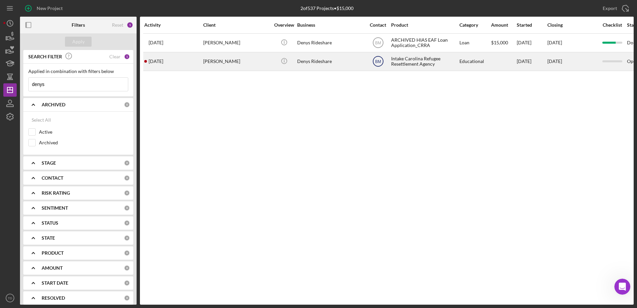
click at [382, 61] on icon "BM" at bounding box center [378, 61] width 17 height 17
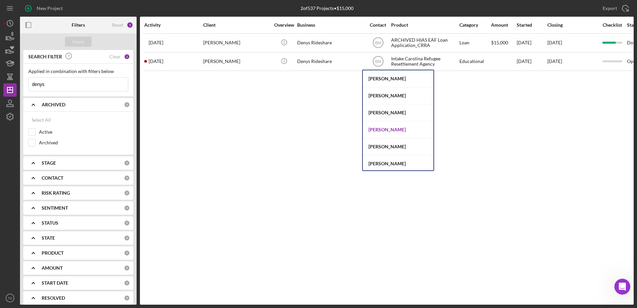
click at [384, 129] on div "[PERSON_NAME]" at bounding box center [398, 129] width 71 height 17
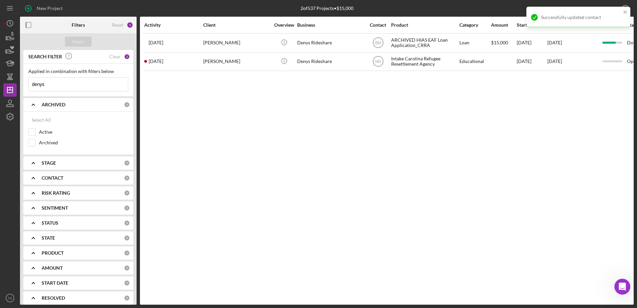
click at [78, 82] on input "denys" at bounding box center [78, 84] width 99 height 13
type input "d"
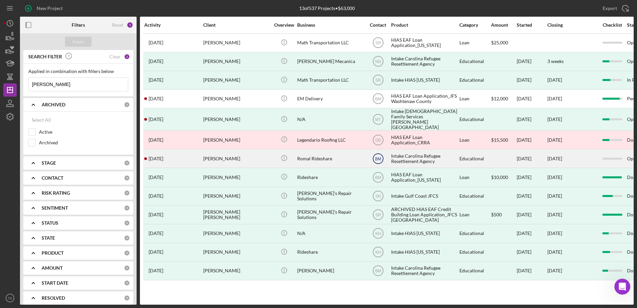
click at [378, 45] on text "BM" at bounding box center [378, 43] width 6 height 5
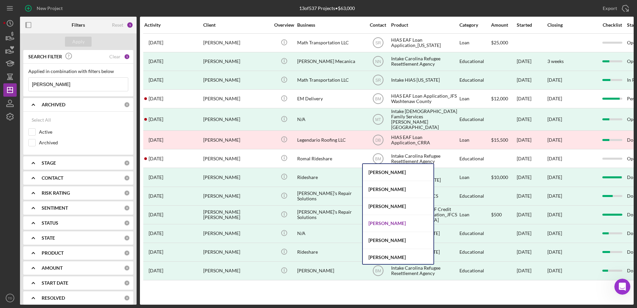
click at [393, 224] on div "[PERSON_NAME]" at bounding box center [398, 223] width 71 height 17
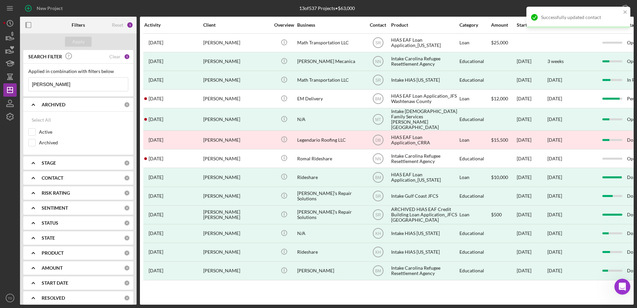
click at [85, 84] on input "[PERSON_NAME]" at bounding box center [78, 84] width 99 height 13
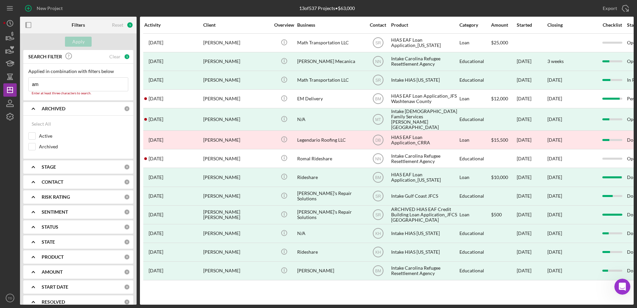
type input "a"
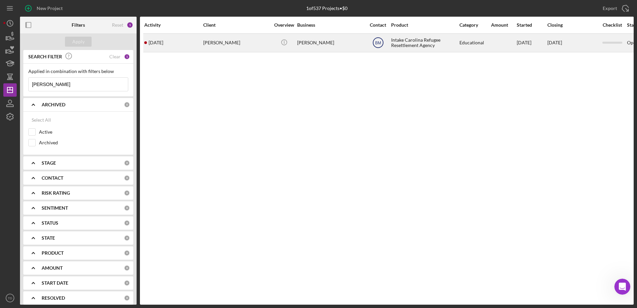
click at [382, 45] on icon "BM" at bounding box center [378, 42] width 17 height 17
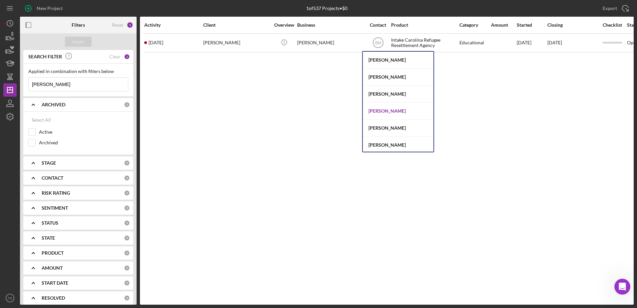
click at [393, 105] on div "[PERSON_NAME]" at bounding box center [398, 111] width 71 height 17
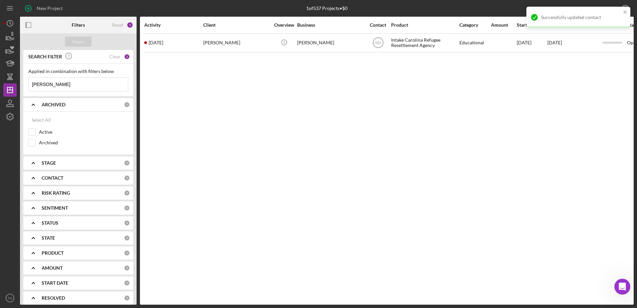
click at [99, 84] on input "[PERSON_NAME]" at bounding box center [78, 84] width 99 height 13
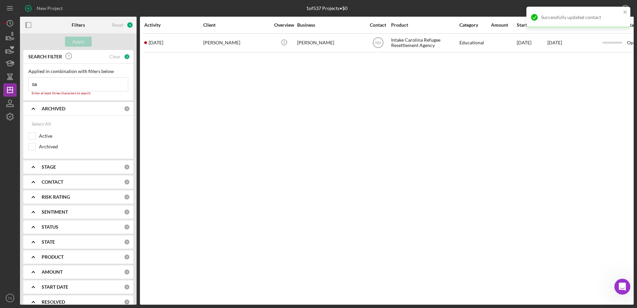
type input "s"
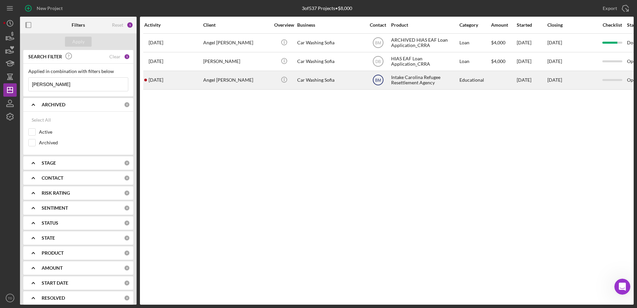
click at [381, 77] on icon "BM" at bounding box center [378, 80] width 17 height 17
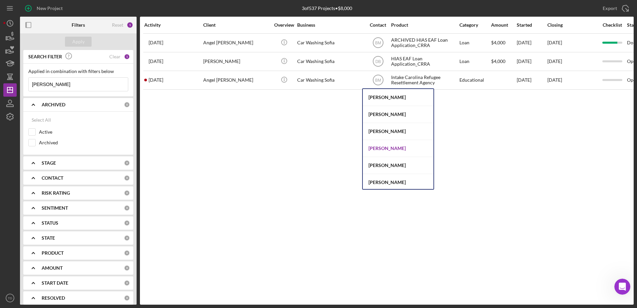
click at [389, 145] on div "[PERSON_NAME]" at bounding box center [398, 148] width 71 height 17
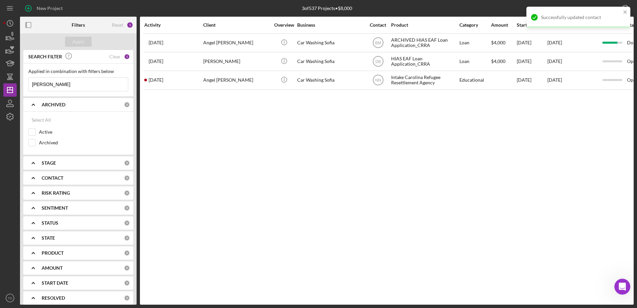
click at [67, 77] on div "[PERSON_NAME] Icon/Menu Close" at bounding box center [78, 84] width 100 height 14
click at [56, 86] on input "[PERSON_NAME]" at bounding box center [78, 84] width 99 height 13
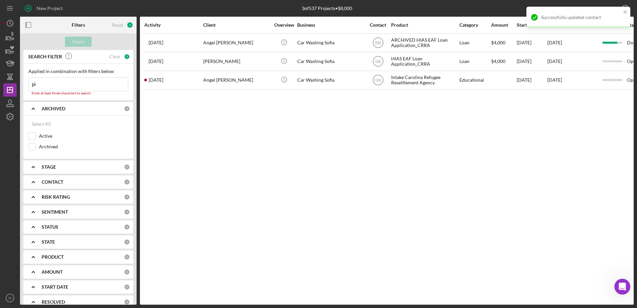
type input "p"
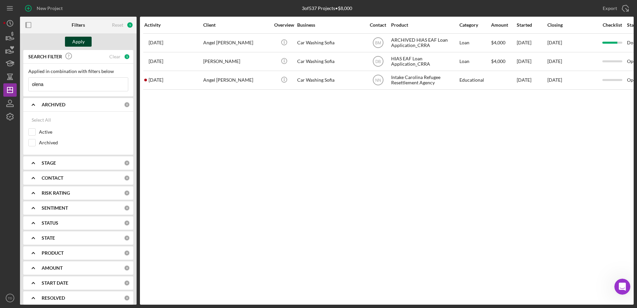
click at [78, 41] on div "Apply" at bounding box center [78, 42] width 12 height 10
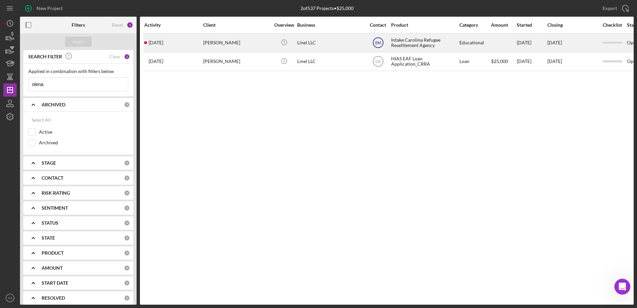
click at [382, 45] on icon "BM" at bounding box center [378, 42] width 17 height 17
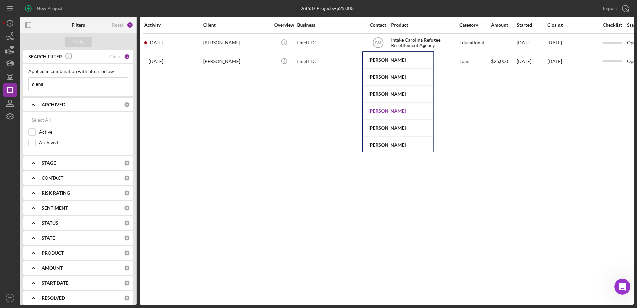
click at [396, 114] on div "[PERSON_NAME]" at bounding box center [398, 111] width 71 height 17
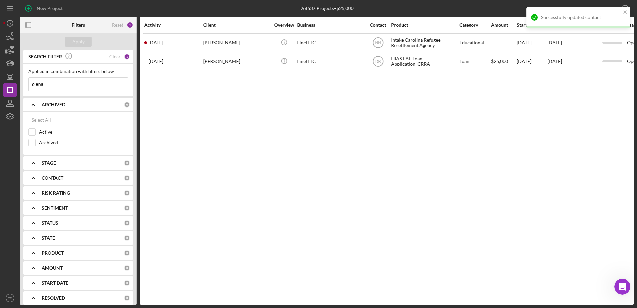
click at [82, 81] on input "olena" at bounding box center [78, 84] width 99 height 13
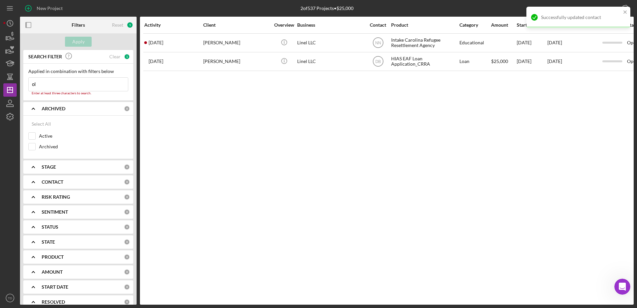
type input "o"
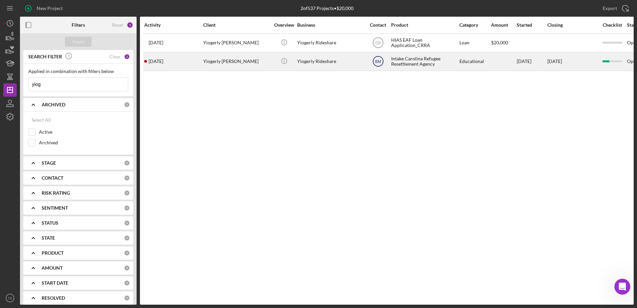
click at [380, 63] on text "BM" at bounding box center [378, 61] width 6 height 5
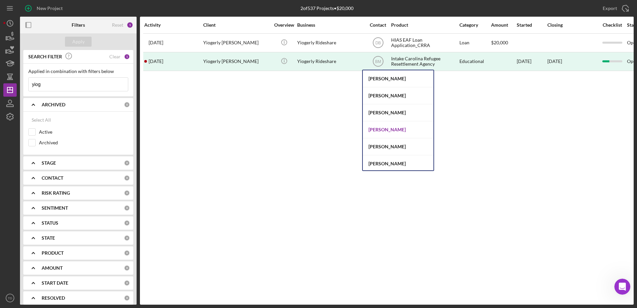
click at [390, 129] on div "[PERSON_NAME]" at bounding box center [398, 129] width 71 height 17
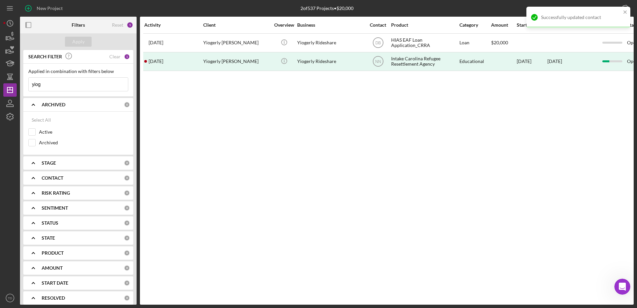
click at [84, 87] on input "yiog" at bounding box center [78, 84] width 99 height 13
type input "y"
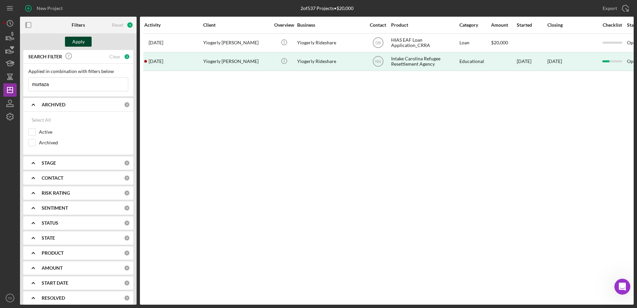
click at [90, 43] on button "Apply" at bounding box center [78, 42] width 27 height 10
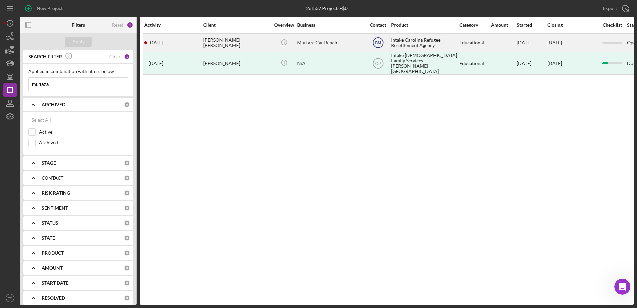
click at [380, 45] on text "BM" at bounding box center [378, 43] width 6 height 5
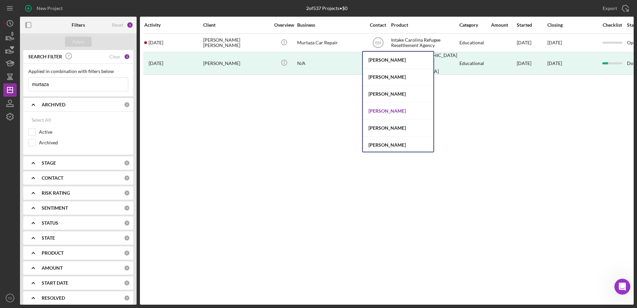
click at [390, 109] on div "[PERSON_NAME]" at bounding box center [398, 111] width 71 height 17
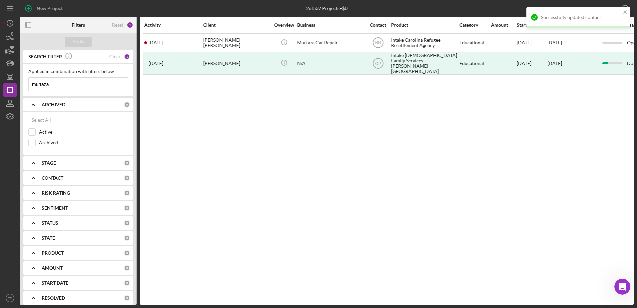
click at [63, 83] on input "murtaza" at bounding box center [78, 84] width 99 height 13
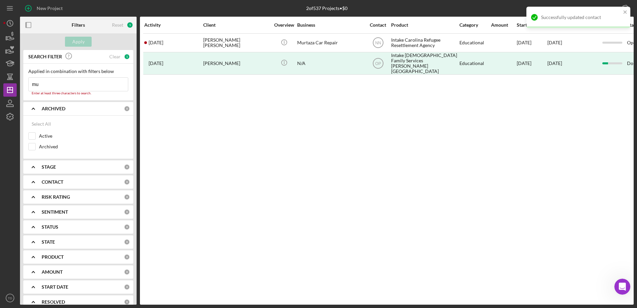
type input "m"
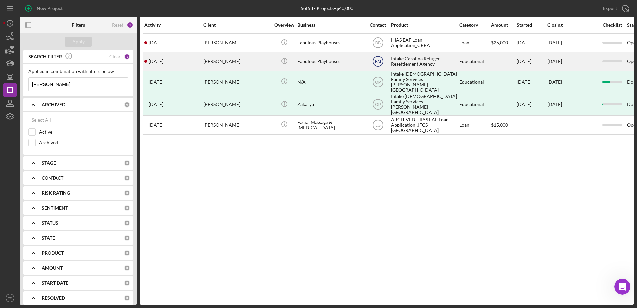
click at [376, 45] on text "BM" at bounding box center [378, 43] width 6 height 5
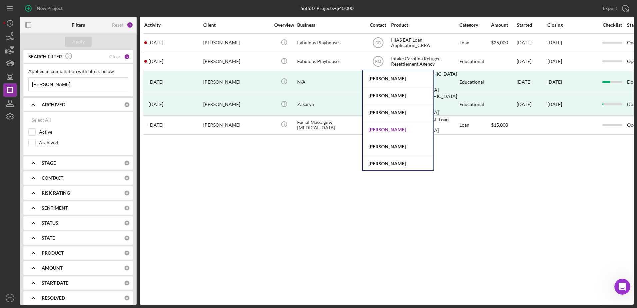
click at [383, 126] on div "[PERSON_NAME]" at bounding box center [398, 129] width 71 height 17
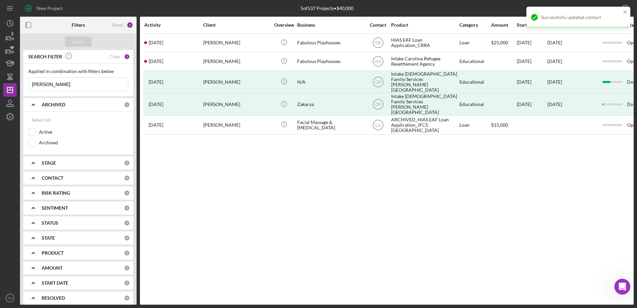
click at [90, 86] on input "[PERSON_NAME]" at bounding box center [78, 84] width 99 height 13
type input "h"
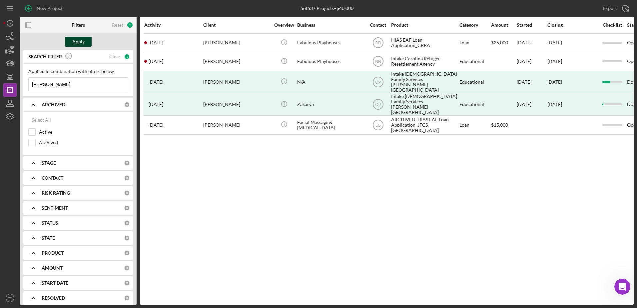
click at [77, 40] on div "Apply" at bounding box center [78, 42] width 12 height 10
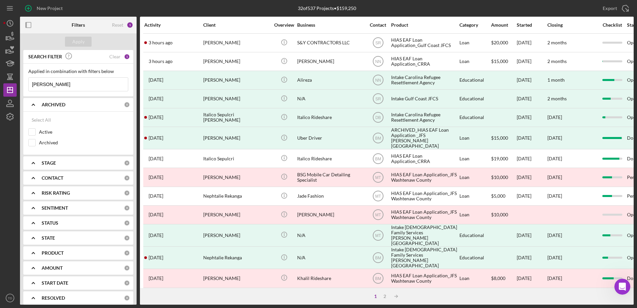
click at [71, 81] on input "[PERSON_NAME]" at bounding box center [78, 84] width 99 height 13
type input "a"
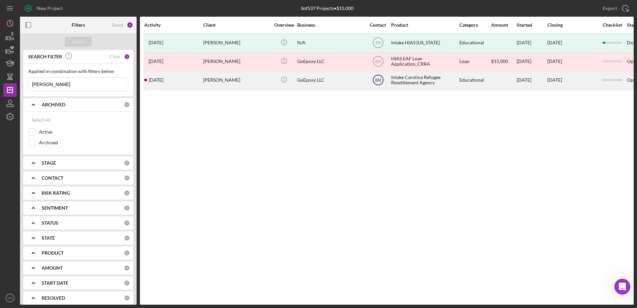
click at [382, 80] on icon "BM" at bounding box center [378, 80] width 17 height 17
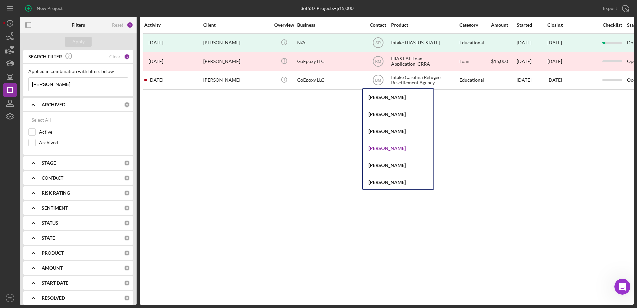
click at [405, 148] on div "[PERSON_NAME]" at bounding box center [398, 148] width 71 height 17
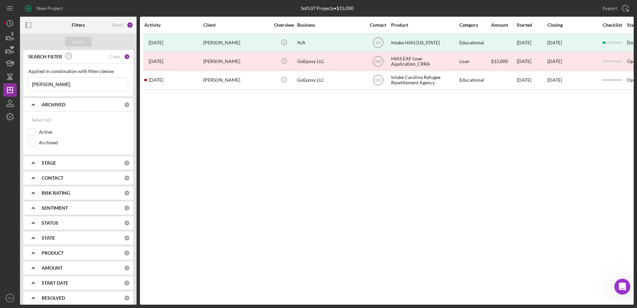
click at [80, 83] on input "[PERSON_NAME]" at bounding box center [78, 84] width 99 height 13
type input "m"
click at [71, 40] on button "Apply" at bounding box center [78, 42] width 27 height 10
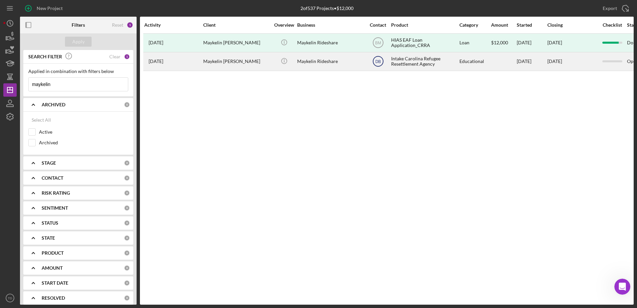
click at [377, 45] on text "DB" at bounding box center [378, 43] width 6 height 5
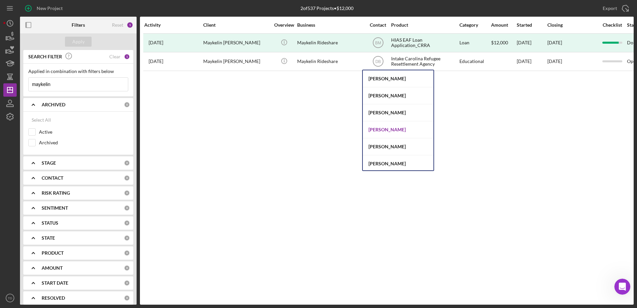
click at [385, 127] on div "[PERSON_NAME]" at bounding box center [398, 129] width 71 height 17
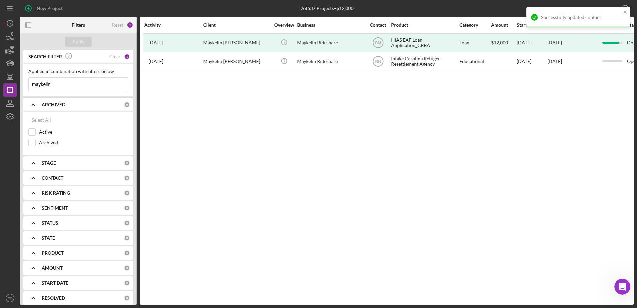
click at [95, 84] on input "maykelin" at bounding box center [78, 84] width 99 height 13
type input "m"
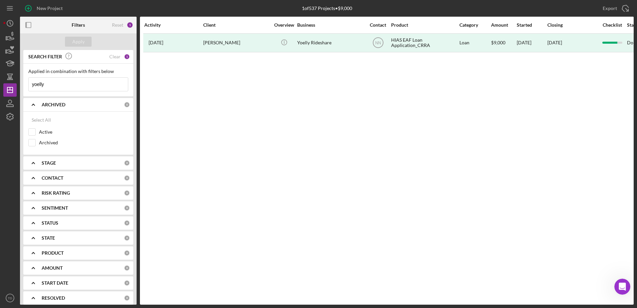
click at [97, 86] on input "yoelly" at bounding box center [78, 84] width 99 height 13
type input "y"
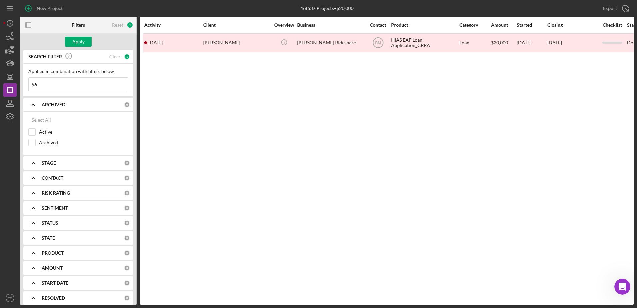
type input "y"
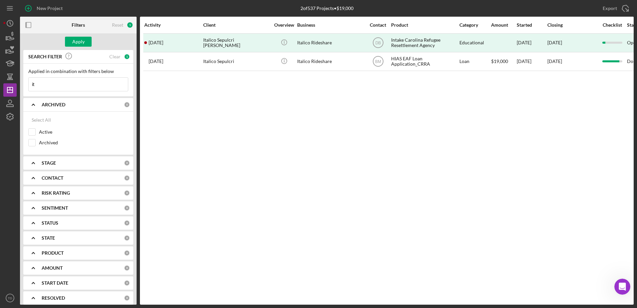
type input "i"
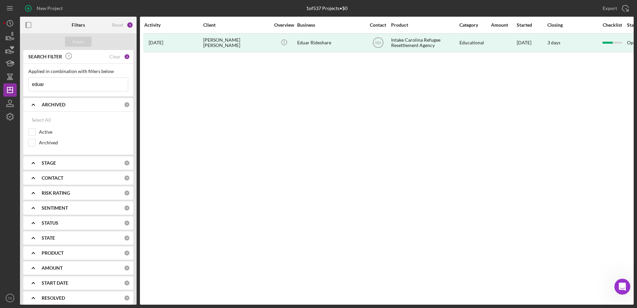
type input "eduar"
drag, startPoint x: 531, startPoint y: 164, endPoint x: 438, endPoint y: 154, distance: 94.2
click at [438, 154] on div "Activity Client Overview Business Contact Product Category Amount Started Closi…" at bounding box center [387, 161] width 494 height 288
click at [8, 40] on icon "button" at bounding box center [10, 36] width 17 height 17
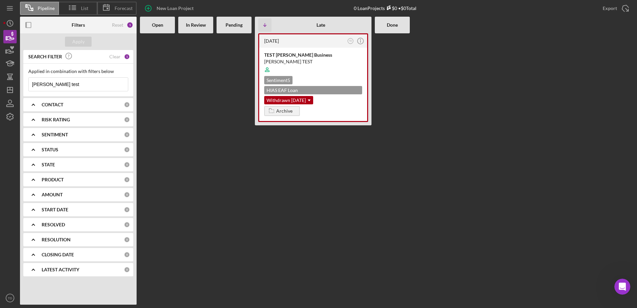
click at [104, 102] on div "CONTACT" at bounding box center [83, 104] width 82 height 5
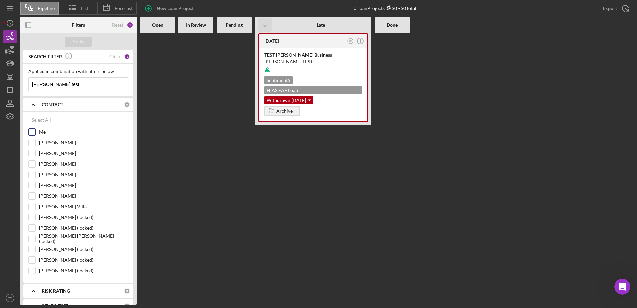
click at [31, 128] on div at bounding box center [31, 131] width 7 height 7
click at [10, 62] on icon "button" at bounding box center [12, 63] width 4 height 2
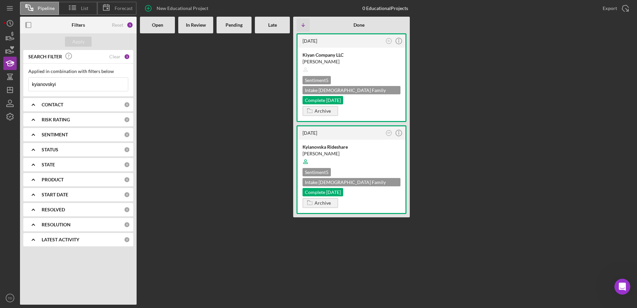
click at [72, 87] on input "kyianovskyi" at bounding box center [78, 84] width 99 height 13
drag, startPoint x: 70, startPoint y: 86, endPoint x: 3, endPoint y: 83, distance: 67.4
click at [3, 83] on div "Pipeline List Forecast New Educational Project 0 Educational Projects Export Ic…" at bounding box center [318, 154] width 637 height 308
click at [32, 107] on icon "Icon/Expander" at bounding box center [33, 104] width 17 height 17
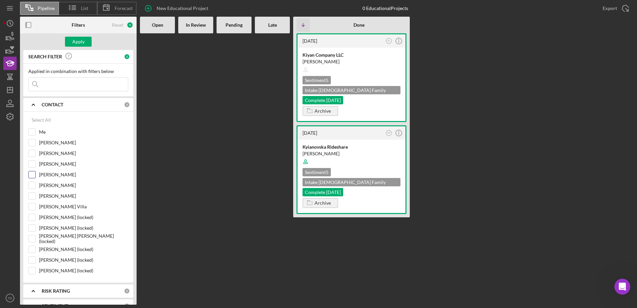
click at [34, 175] on input "[PERSON_NAME]" at bounding box center [32, 174] width 7 height 7
click at [85, 39] on button "Apply" at bounding box center [78, 42] width 27 height 10
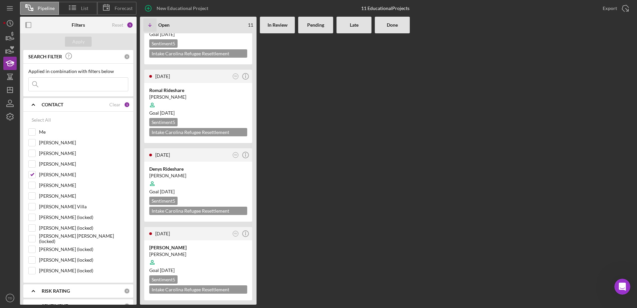
scroll to position [1605, 0]
click at [30, 176] on input "[PERSON_NAME]" at bounding box center [32, 174] width 7 height 7
checkbox input "false"
click at [34, 206] on input "[PERSON_NAME] Villa" at bounding box center [32, 206] width 7 height 7
checkbox input "true"
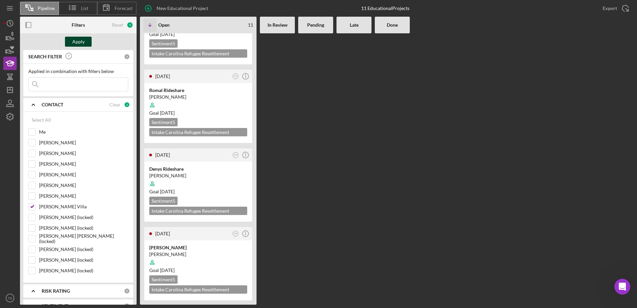
click at [85, 44] on button "Apply" at bounding box center [78, 42] width 27 height 10
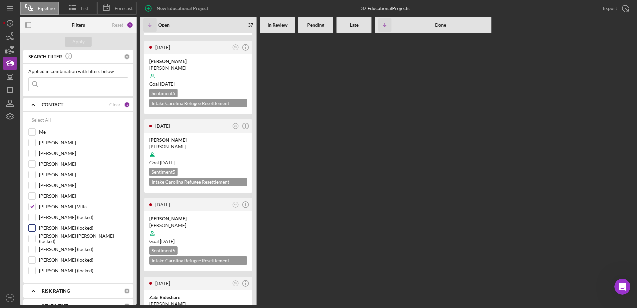
scroll to position [118, 0]
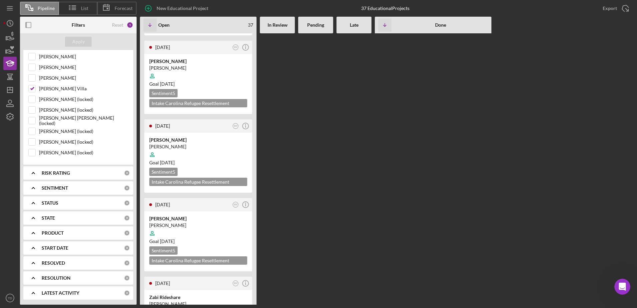
click at [58, 232] on b "PRODUCT" at bounding box center [53, 232] width 22 height 5
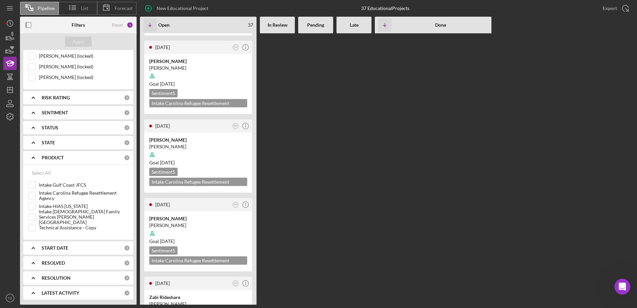
scroll to position [155, 0]
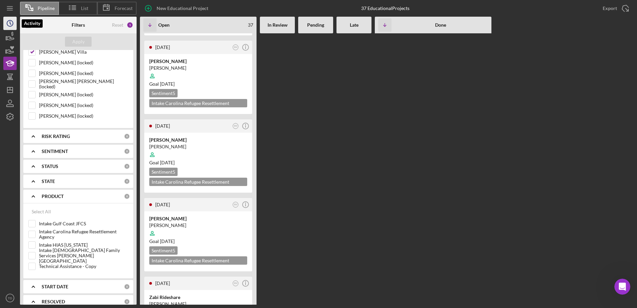
click at [9, 24] on icon "Icon/History" at bounding box center [10, 23] width 17 height 17
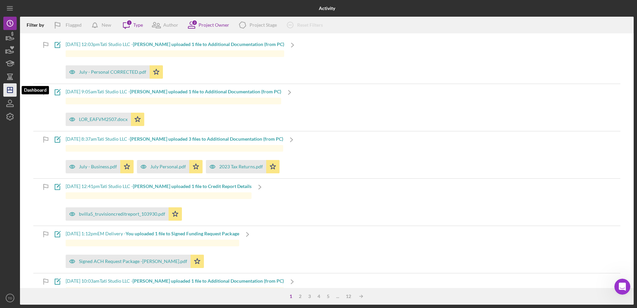
click at [7, 88] on polygon "button" at bounding box center [9, 89] width 5 height 5
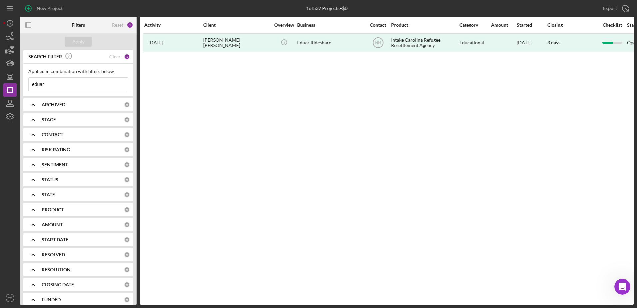
scroll to position [22, 0]
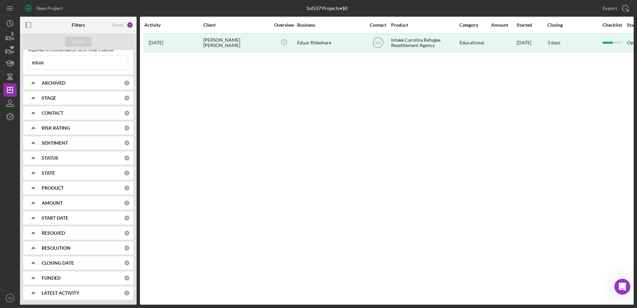
click at [78, 185] on div "PRODUCT 0" at bounding box center [86, 187] width 88 height 13
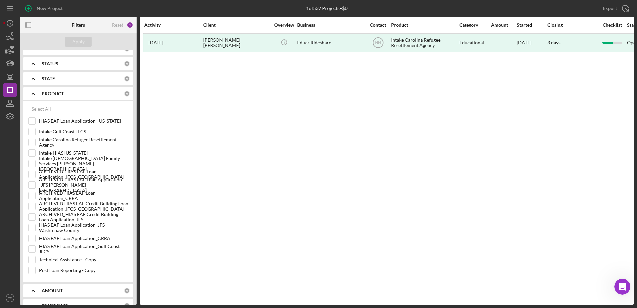
scroll to position [117, 0]
click at [14, 79] on icon "button" at bounding box center [10, 76] width 17 height 17
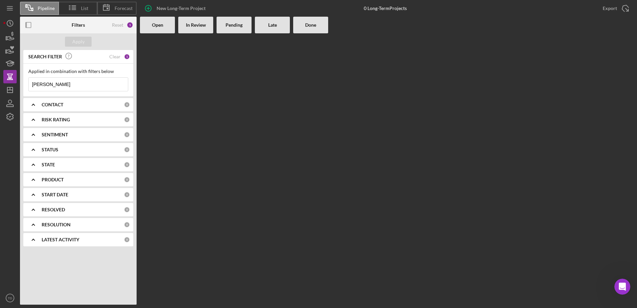
click at [66, 181] on div "PRODUCT" at bounding box center [83, 179] width 82 height 5
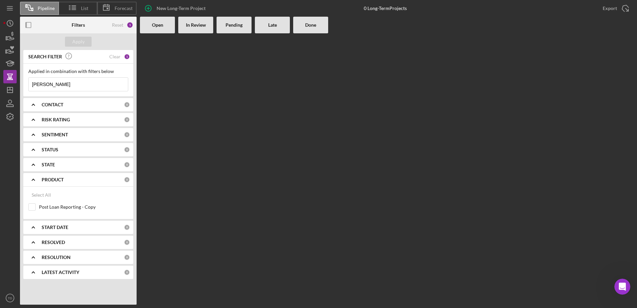
click at [55, 177] on b "PRODUCT" at bounding box center [53, 179] width 22 height 5
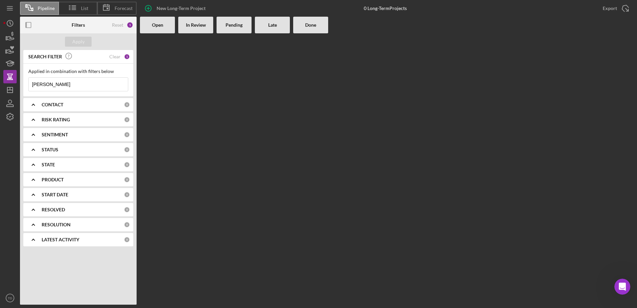
click at [58, 85] on input "[PERSON_NAME]" at bounding box center [78, 84] width 99 height 13
type input "b"
click at [165, 160] on div at bounding box center [157, 168] width 35 height 271
click at [10, 34] on icon "button" at bounding box center [10, 36] width 17 height 17
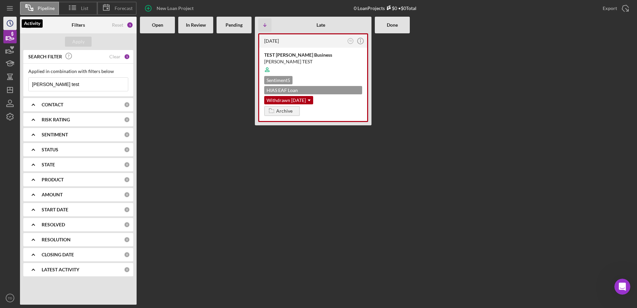
click at [5, 24] on icon "Icon/History" at bounding box center [10, 23] width 17 height 17
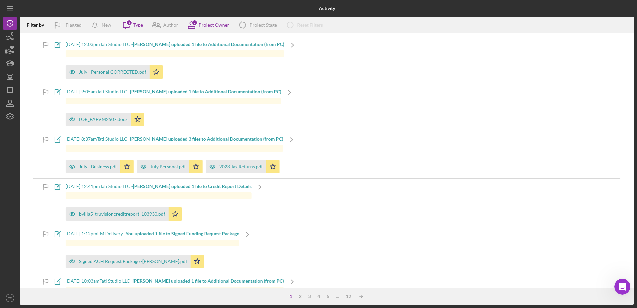
click at [620, 288] on icon "Open Intercom Messenger" at bounding box center [622, 286] width 5 height 5
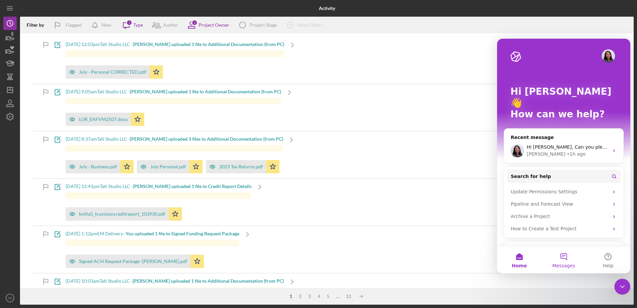
click at [566, 253] on button "Messages" at bounding box center [563, 260] width 44 height 27
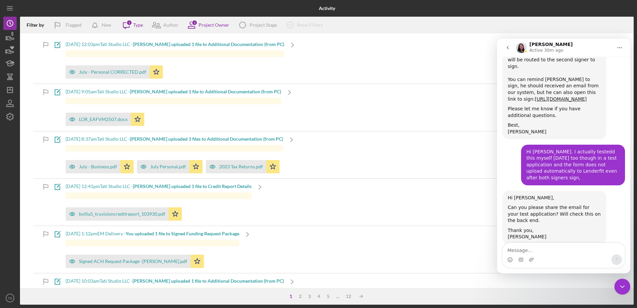
scroll to position [412, 0]
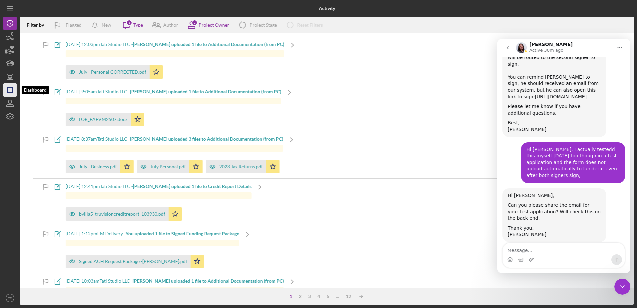
click at [10, 93] on polygon "button" at bounding box center [9, 89] width 5 height 5
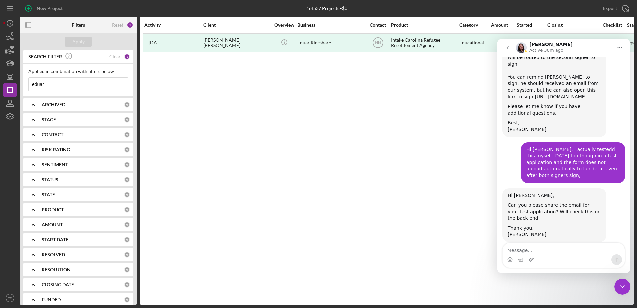
click at [86, 84] on input "eduar" at bounding box center [78, 84] width 99 height 13
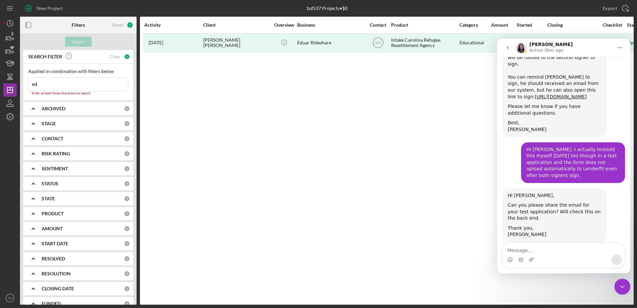
type input "e"
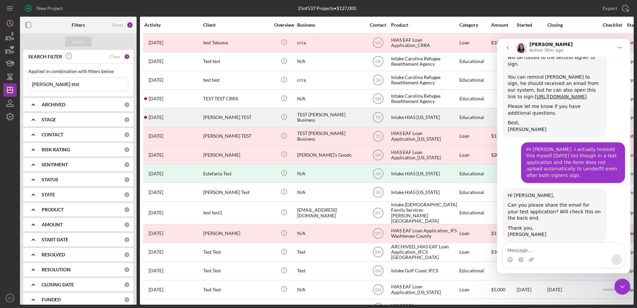
type input "[PERSON_NAME] test"
click at [224, 118] on div "[PERSON_NAME] TEST" at bounding box center [236, 118] width 67 height 18
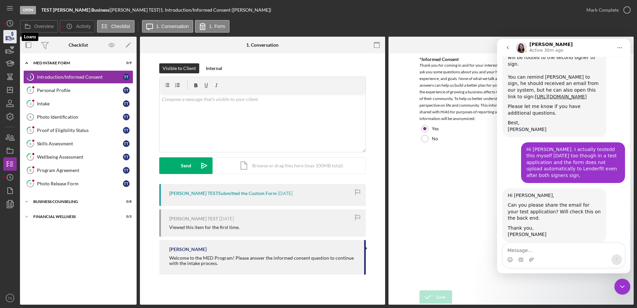
click at [8, 41] on icon "button" at bounding box center [10, 36] width 17 height 17
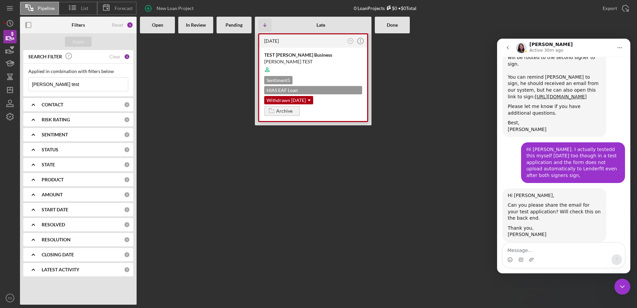
click at [297, 53] on div "TEST [PERSON_NAME] Business" at bounding box center [313, 55] width 98 height 7
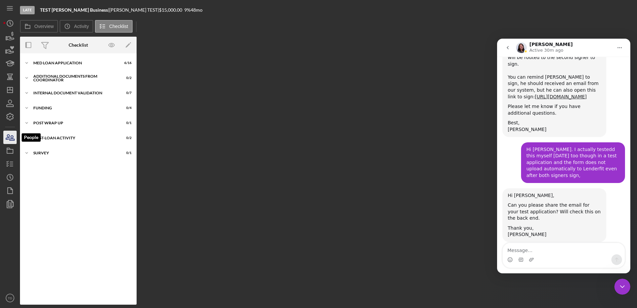
click at [14, 139] on icon "button" at bounding box center [10, 137] width 17 height 17
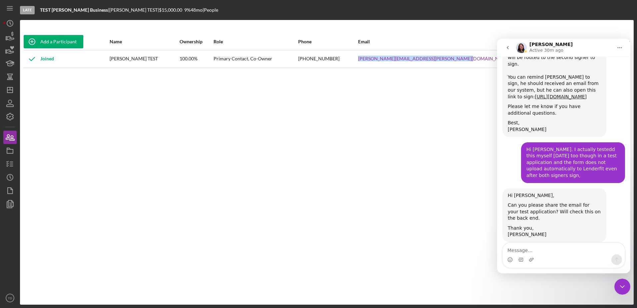
drag, startPoint x: 493, startPoint y: 61, endPoint x: 387, endPoint y: 59, distance: 106.6
click at [387, 59] on tr "Joined [PERSON_NAME] TEST 100.00% Primary Contact, Co-Owner [PHONE_NUMBER] [PER…" at bounding box center [326, 59] width 607 height 18
copy tr "[PERSON_NAME][EMAIL_ADDRESS][PERSON_NAME][DOMAIN_NAME]"
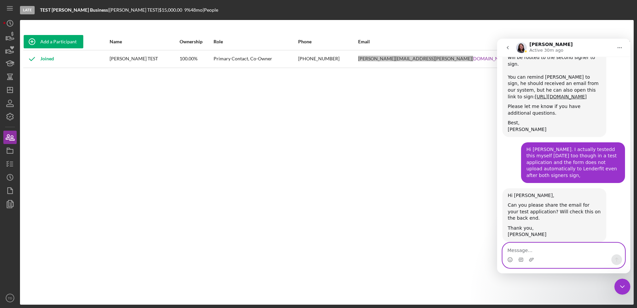
click at [550, 246] on textarea "Message…" at bounding box center [564, 248] width 122 height 11
paste textarea "[PERSON_NAME][EMAIL_ADDRESS][PERSON_NAME][DOMAIN_NAME]"
type textarea "Sure: [PERSON_NAME][EMAIL_ADDRESS][PERSON_NAME][DOMAIN_NAME]"
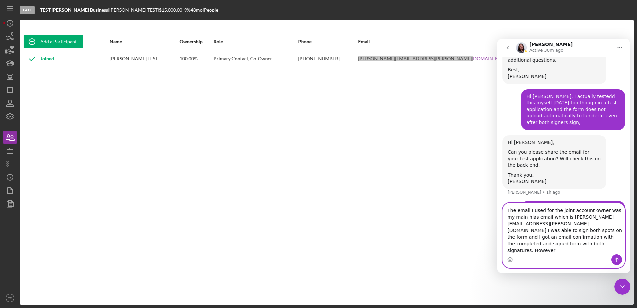
scroll to position [471, 0]
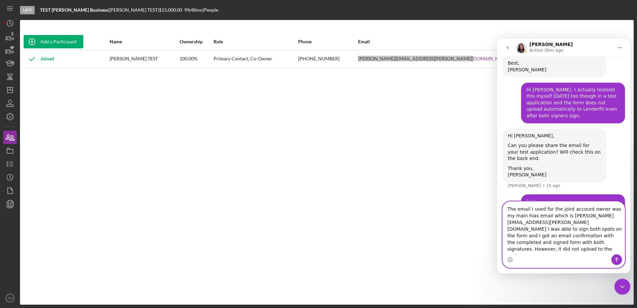
type textarea "The email I used for the joint account owner was my main hias email which is [P…"
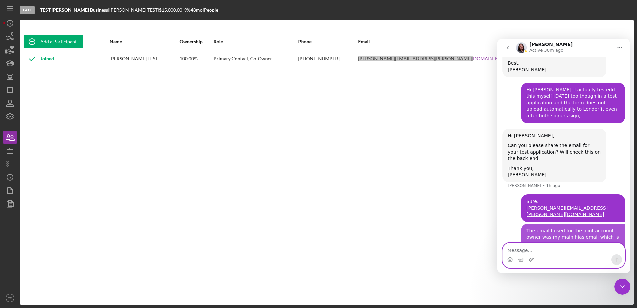
scroll to position [492, 0]
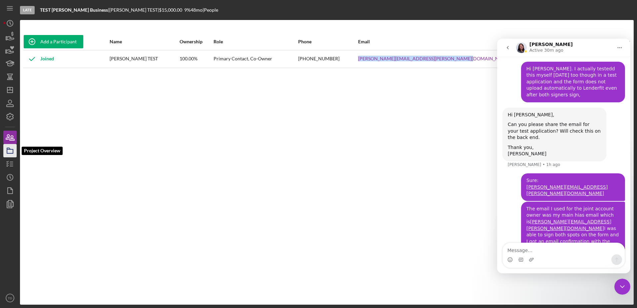
click at [11, 152] on icon "button" at bounding box center [10, 150] width 17 height 17
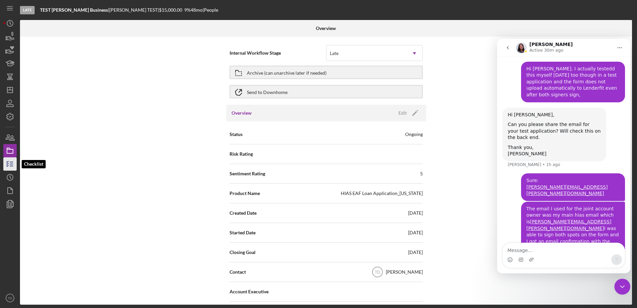
click at [8, 167] on icon "button" at bounding box center [10, 164] width 17 height 17
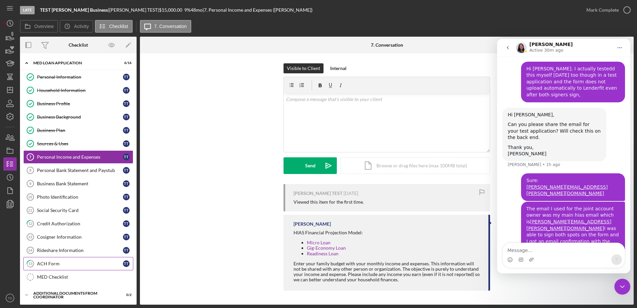
click at [59, 264] on div "ACH Form" at bounding box center [80, 263] width 86 height 5
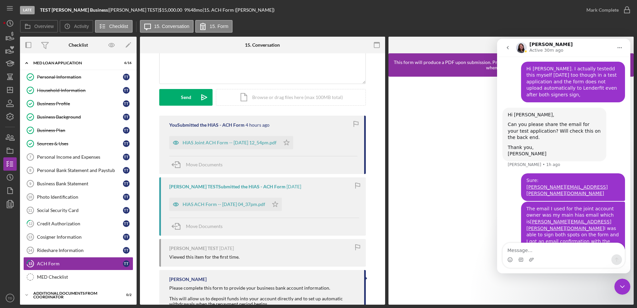
scroll to position [69, 0]
click at [237, 144] on div "HIAS Joint ACH Form -- [DATE] 12_54pm.pdf" at bounding box center [230, 142] width 94 height 5
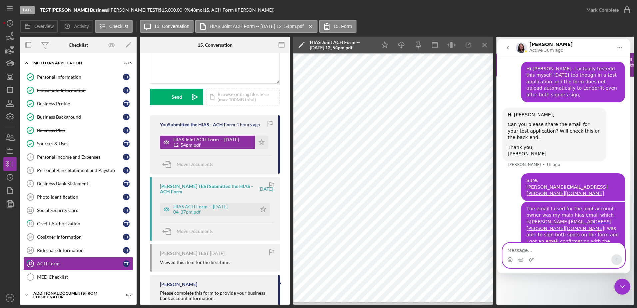
click at [550, 248] on textarea "Message…" at bounding box center [564, 248] width 122 height 11
type textarea "The one in the system is still blank."
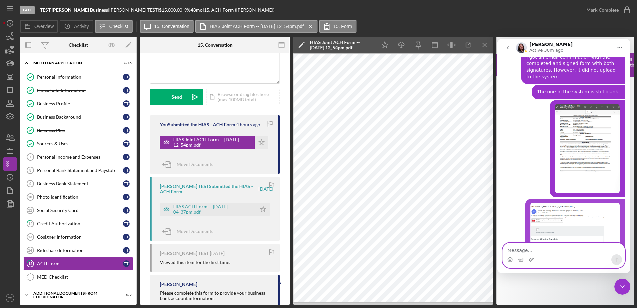
scroll to position [679, 0]
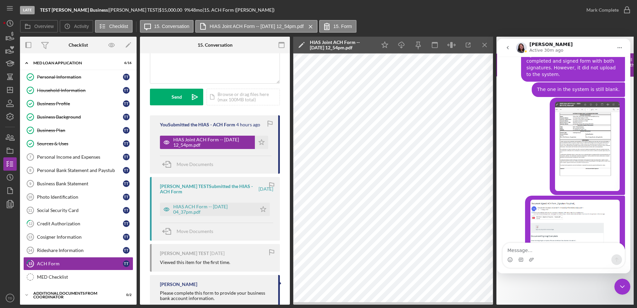
click at [565, 222] on img "user says…" at bounding box center [574, 232] width 89 height 65
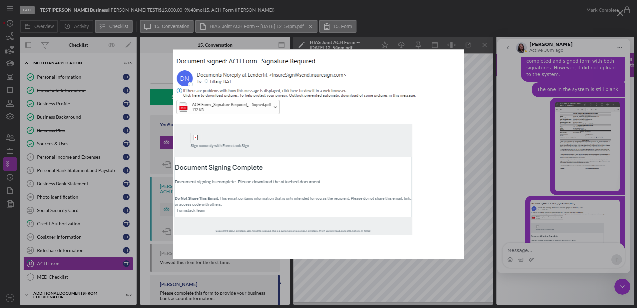
scroll to position [0, 0]
click at [475, 145] on div "Intercom messenger" at bounding box center [318, 154] width 637 height 308
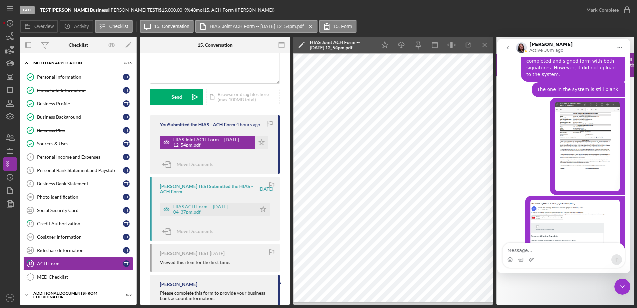
click at [566, 255] on div "Intercom messenger" at bounding box center [564, 259] width 122 height 11
click at [562, 250] on textarea "Message…" at bounding box center [564, 248] width 122 height 11
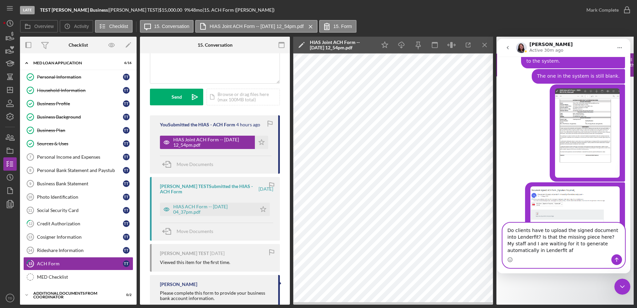
scroll to position [699, 0]
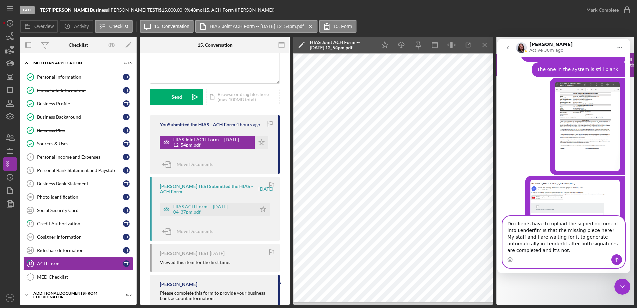
type textarea "Do clients have to upload the signed document into Lenderfit? Is that the missi…"
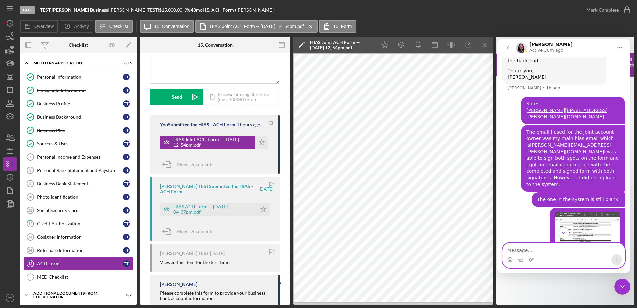
scroll to position [568, 0]
click at [576, 212] on img "Tiffany says…" at bounding box center [587, 256] width 65 height 89
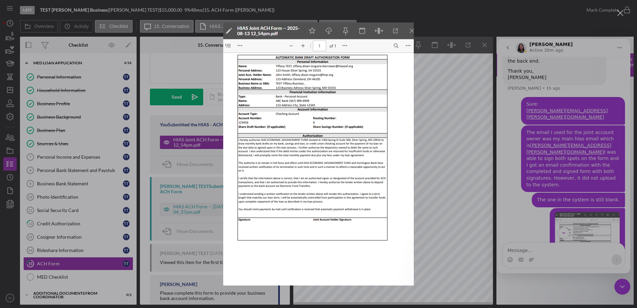
scroll to position [0, 0]
click at [448, 141] on div "Intercom messenger" at bounding box center [318, 154] width 637 height 308
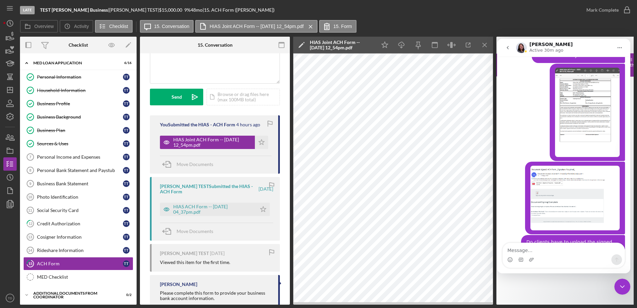
scroll to position [717, 0]
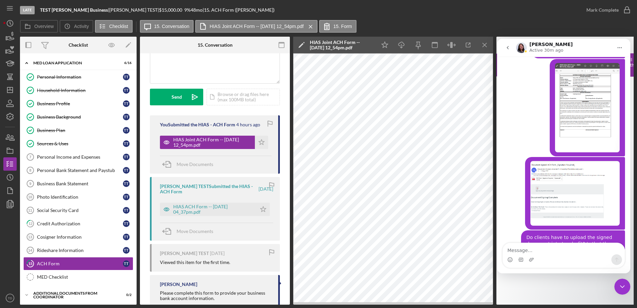
click at [556, 171] on img "Tiffany says…" at bounding box center [574, 193] width 89 height 65
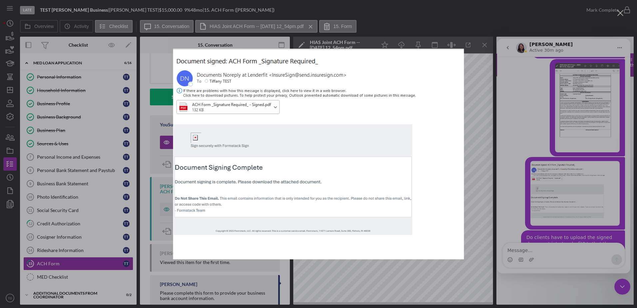
scroll to position [0, 0]
click at [12, 25] on div "Intercom messenger" at bounding box center [318, 154] width 637 height 308
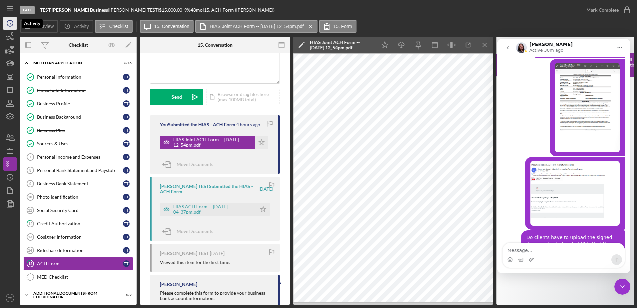
click at [12, 25] on circle "button" at bounding box center [10, 23] width 6 height 6
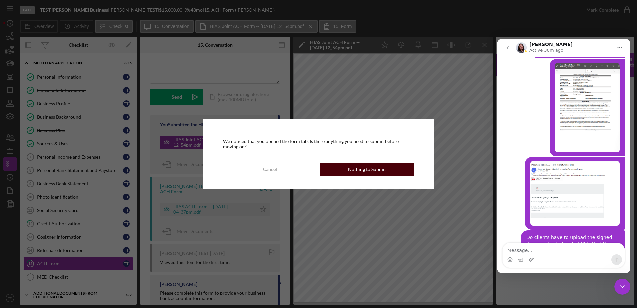
click at [331, 167] on button "Nothing to Submit" at bounding box center [367, 169] width 94 height 13
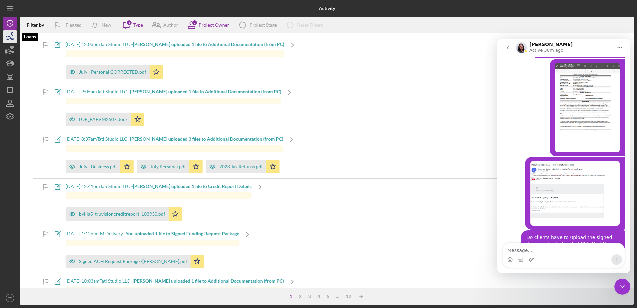
click at [7, 40] on polygon "button" at bounding box center [6, 38] width 1 height 3
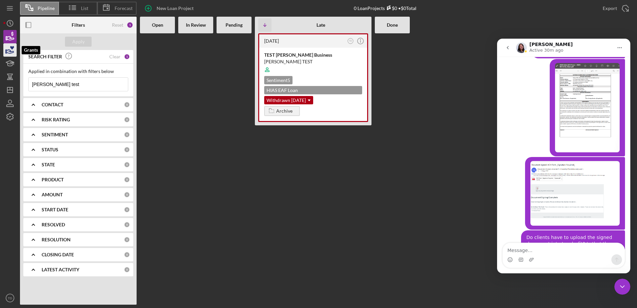
click at [8, 51] on icon "button" at bounding box center [10, 50] width 17 height 17
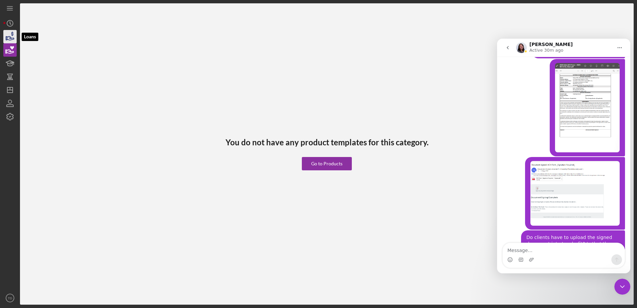
click at [10, 40] on icon "button" at bounding box center [10, 36] width 17 height 17
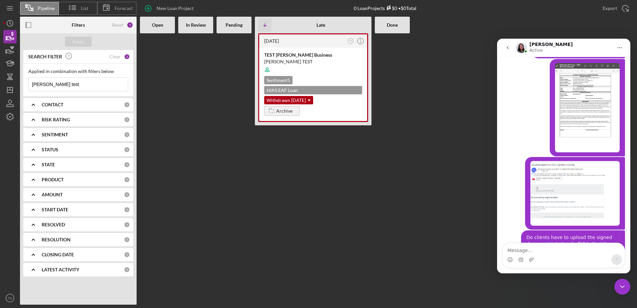
scroll to position [717, 0]
